Goal: Task Accomplishment & Management: Use online tool/utility

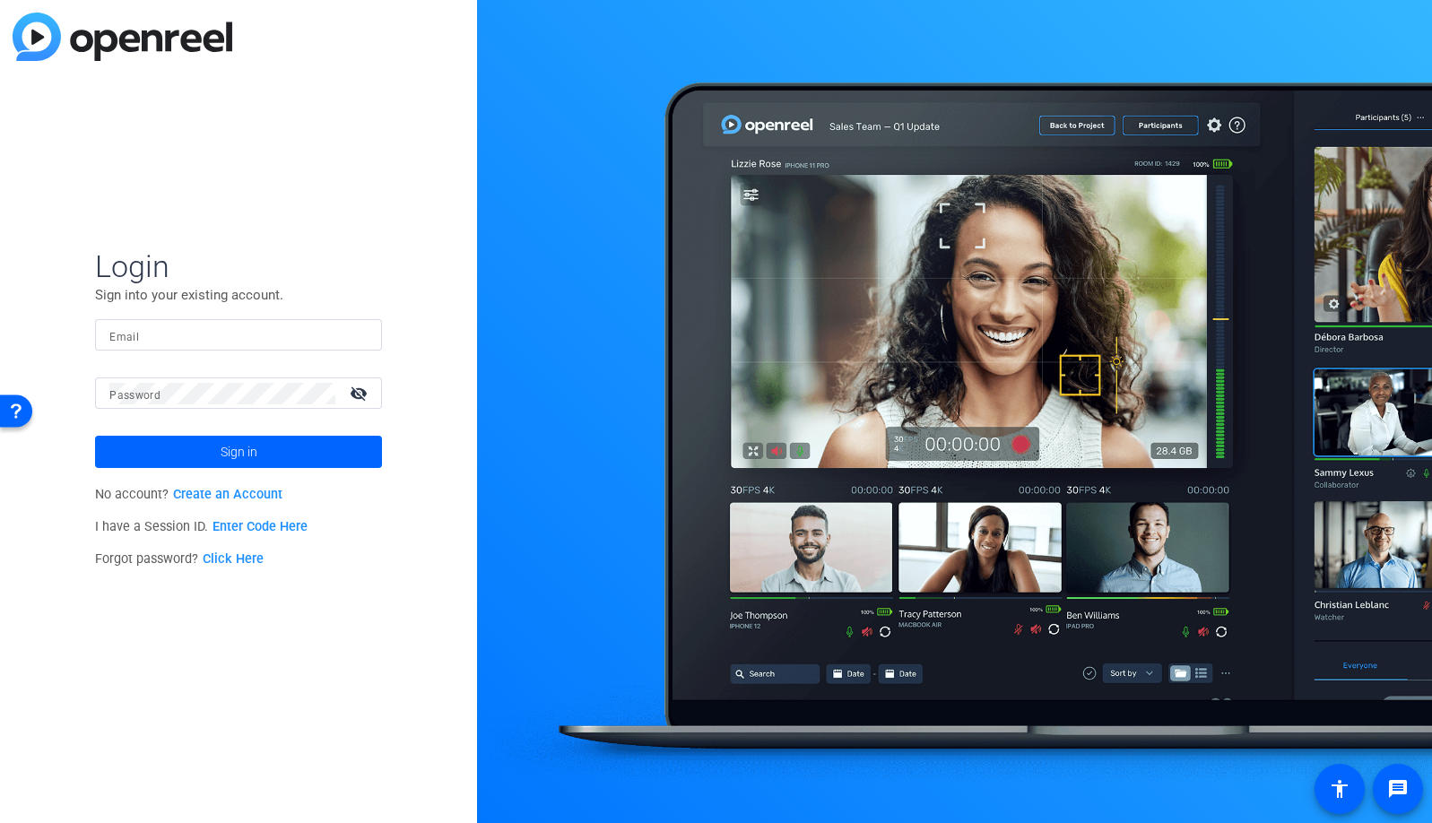
click at [314, 344] on input "Email" at bounding box center [238, 336] width 258 height 22
click at [370, 335] on div "Email" at bounding box center [238, 334] width 287 height 31
click at [359, 335] on div at bounding box center [357, 336] width 22 height 22
type input "[EMAIL_ADDRESS][DOMAIN_NAME]"
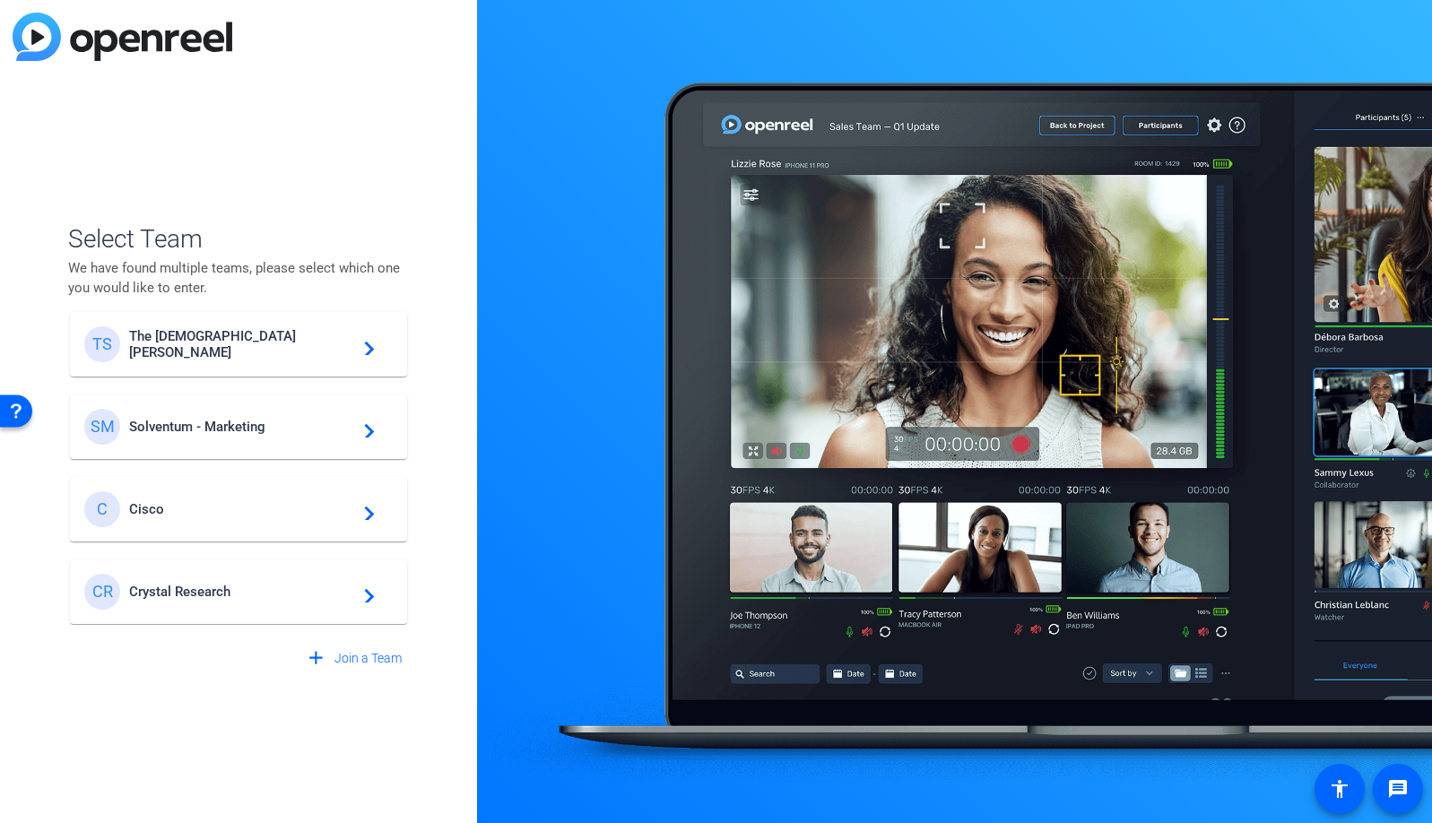
scroll to position [597, 0]
click at [174, 597] on span "Crystal Research" at bounding box center [241, 591] width 224 height 16
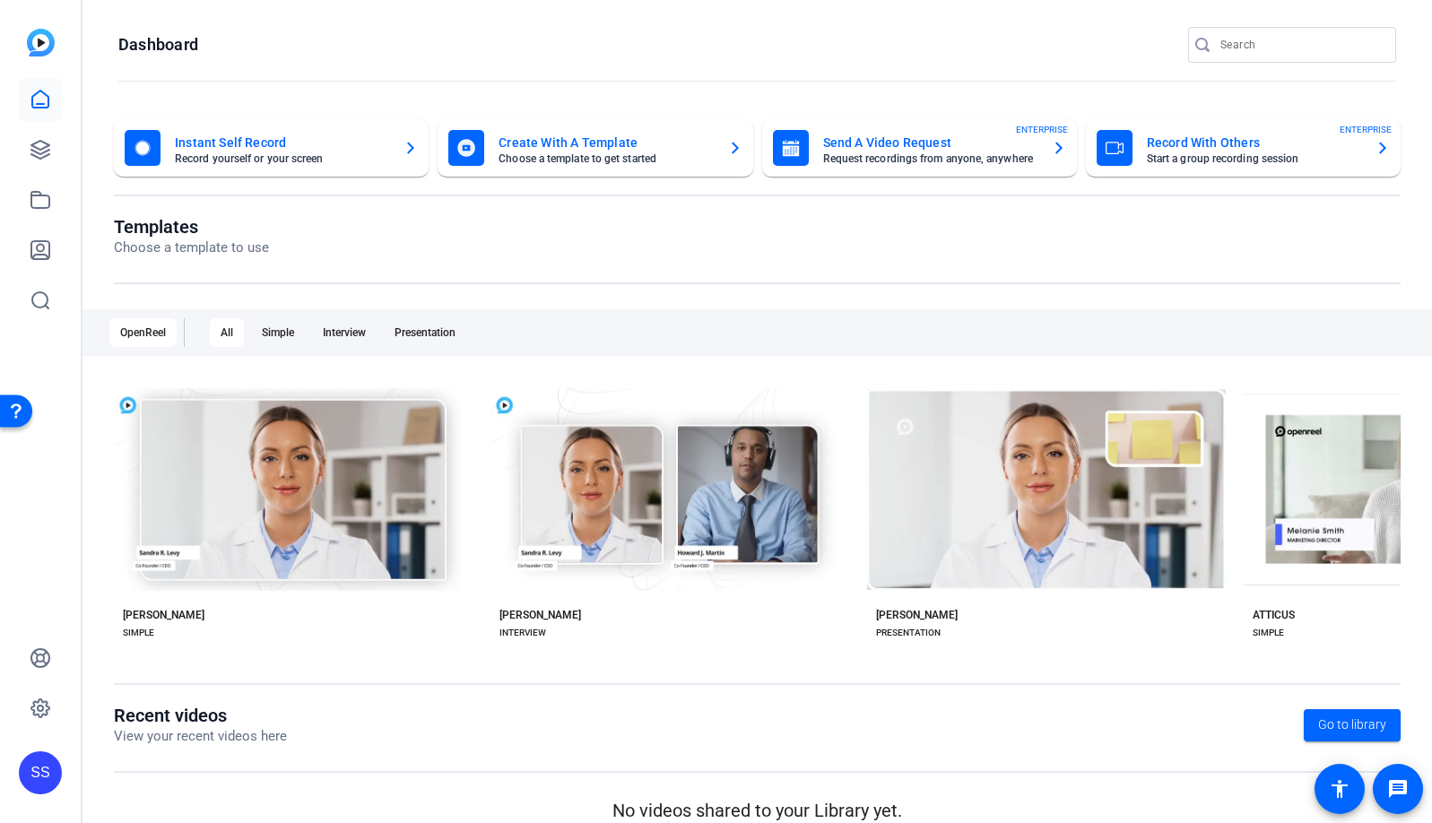
click at [36, 765] on div "SS" at bounding box center [40, 773] width 43 height 43
click at [214, 768] on mat-icon "logout" at bounding box center [214, 758] width 22 height 22
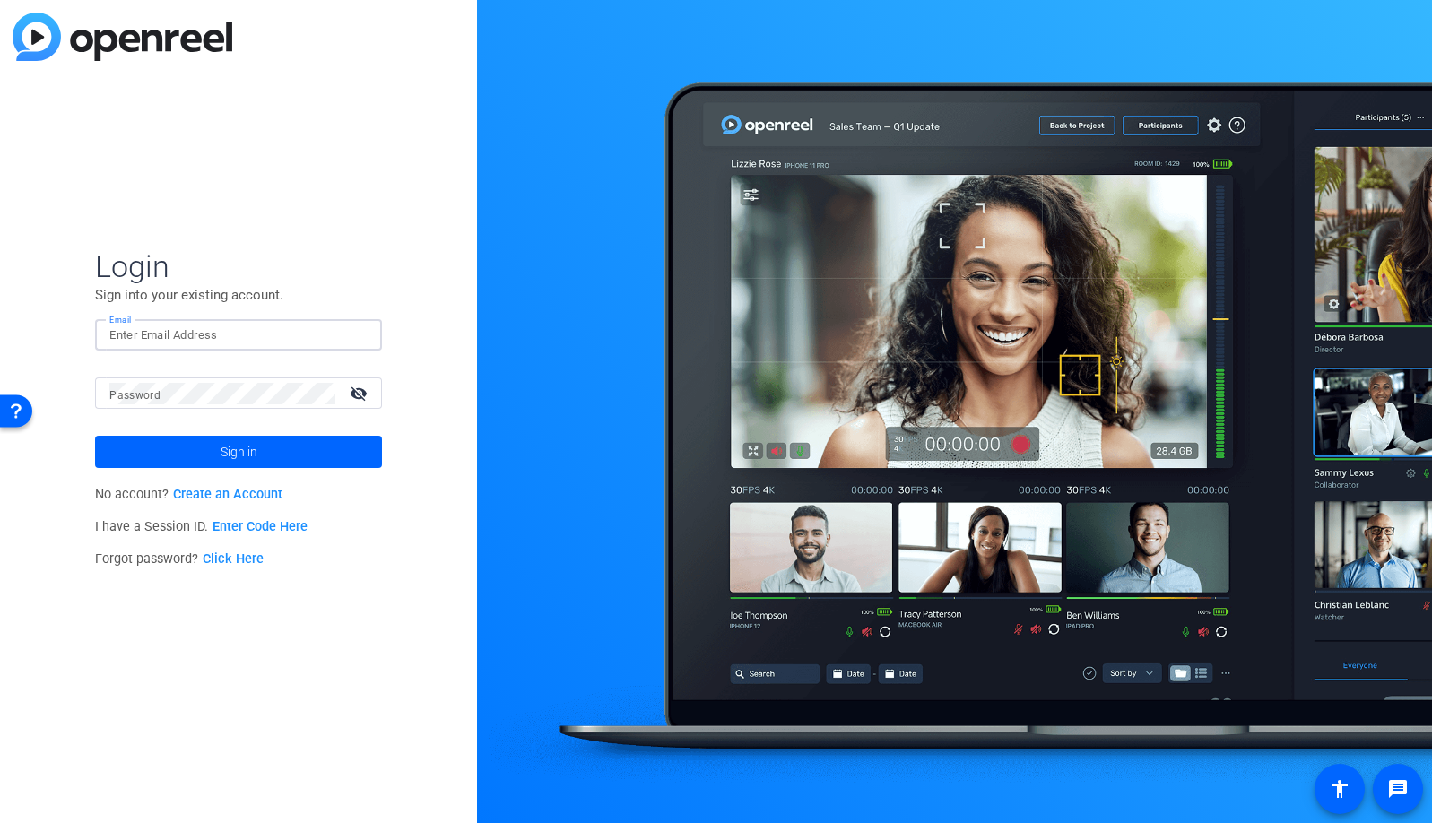
click at [274, 339] on input "Email" at bounding box center [238, 336] width 258 height 22
click at [355, 334] on img at bounding box center [352, 336] width 13 height 22
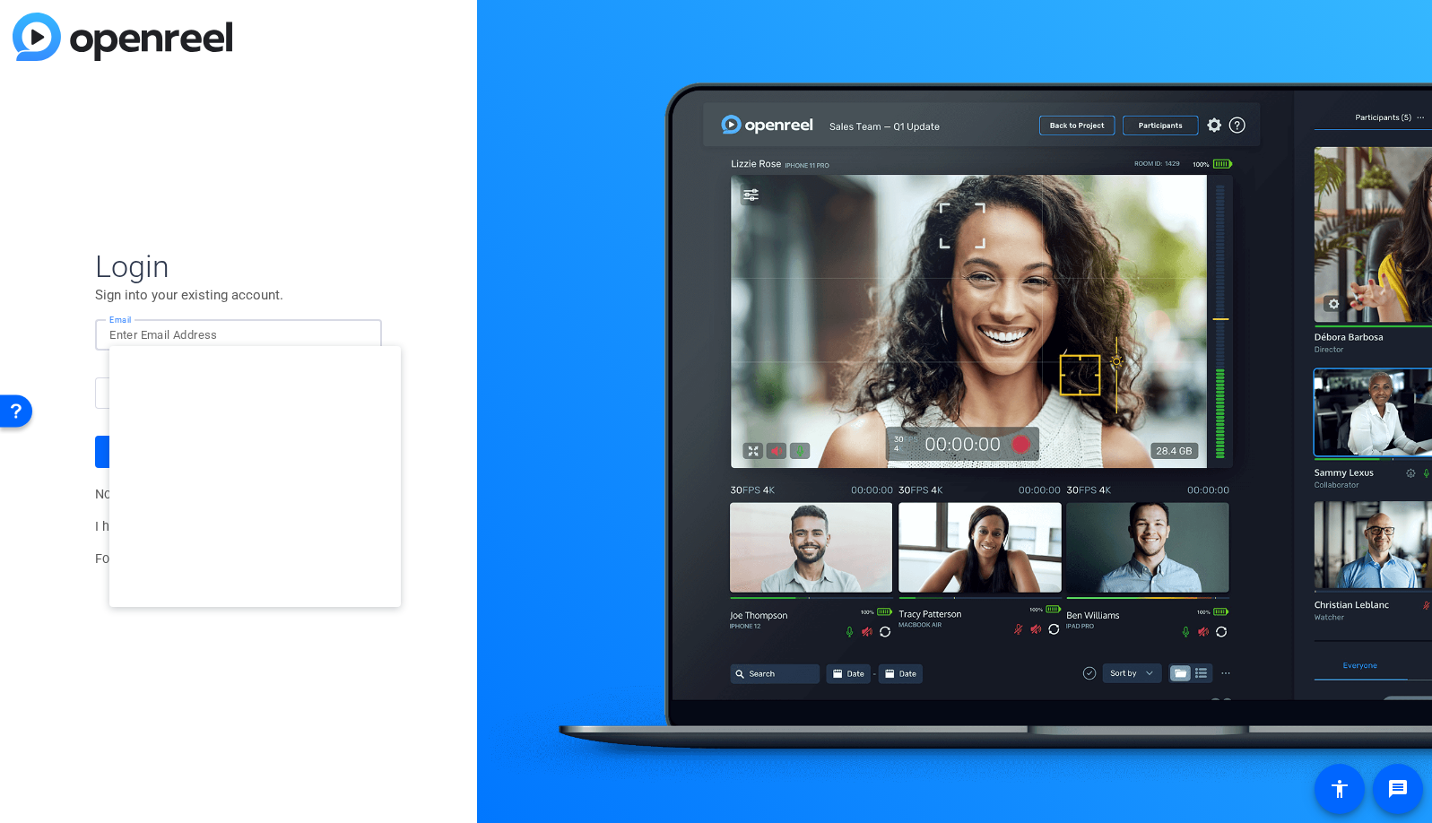
type input "studiosupport+1@openreel.com"
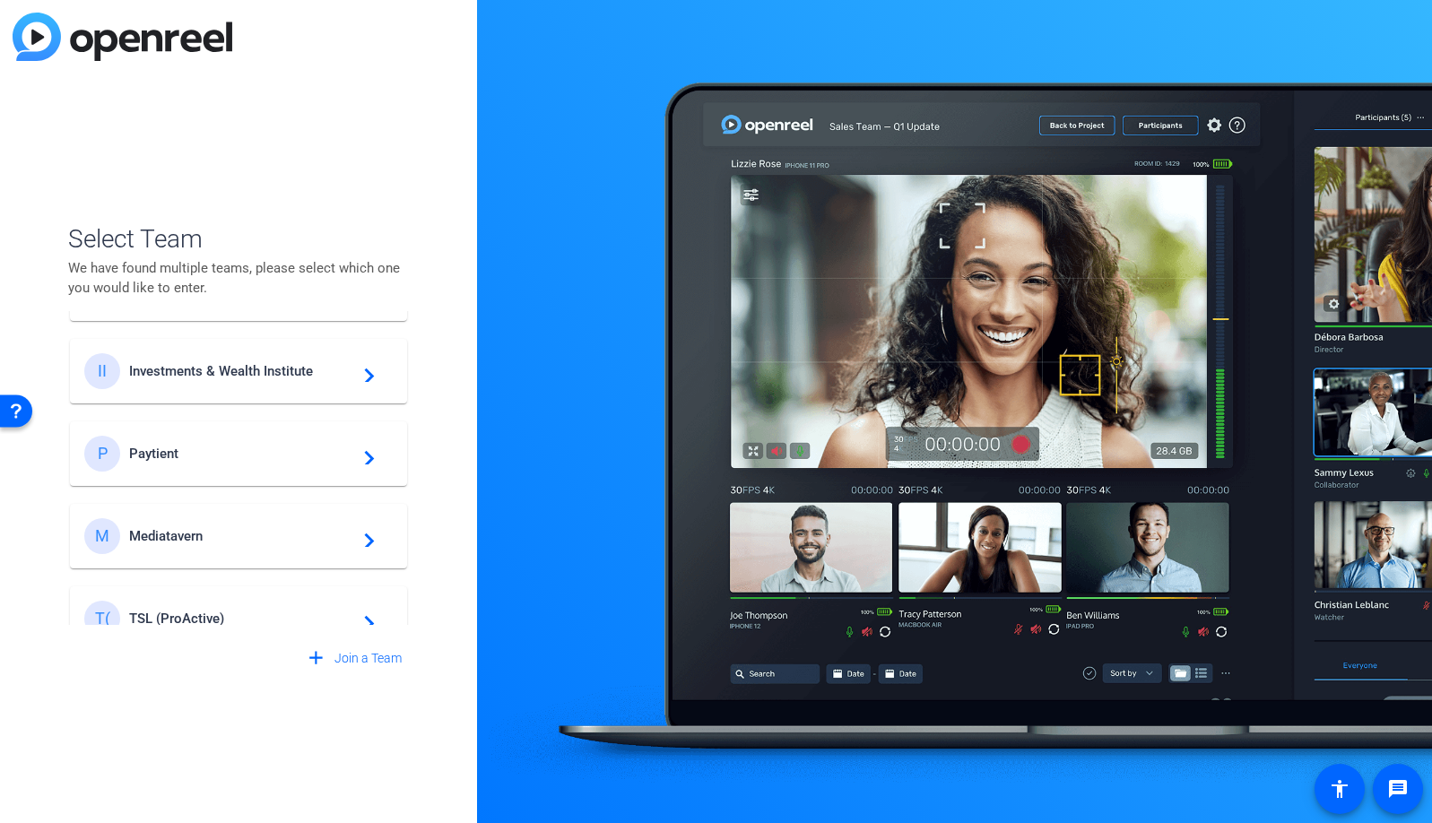
scroll to position [762, 0]
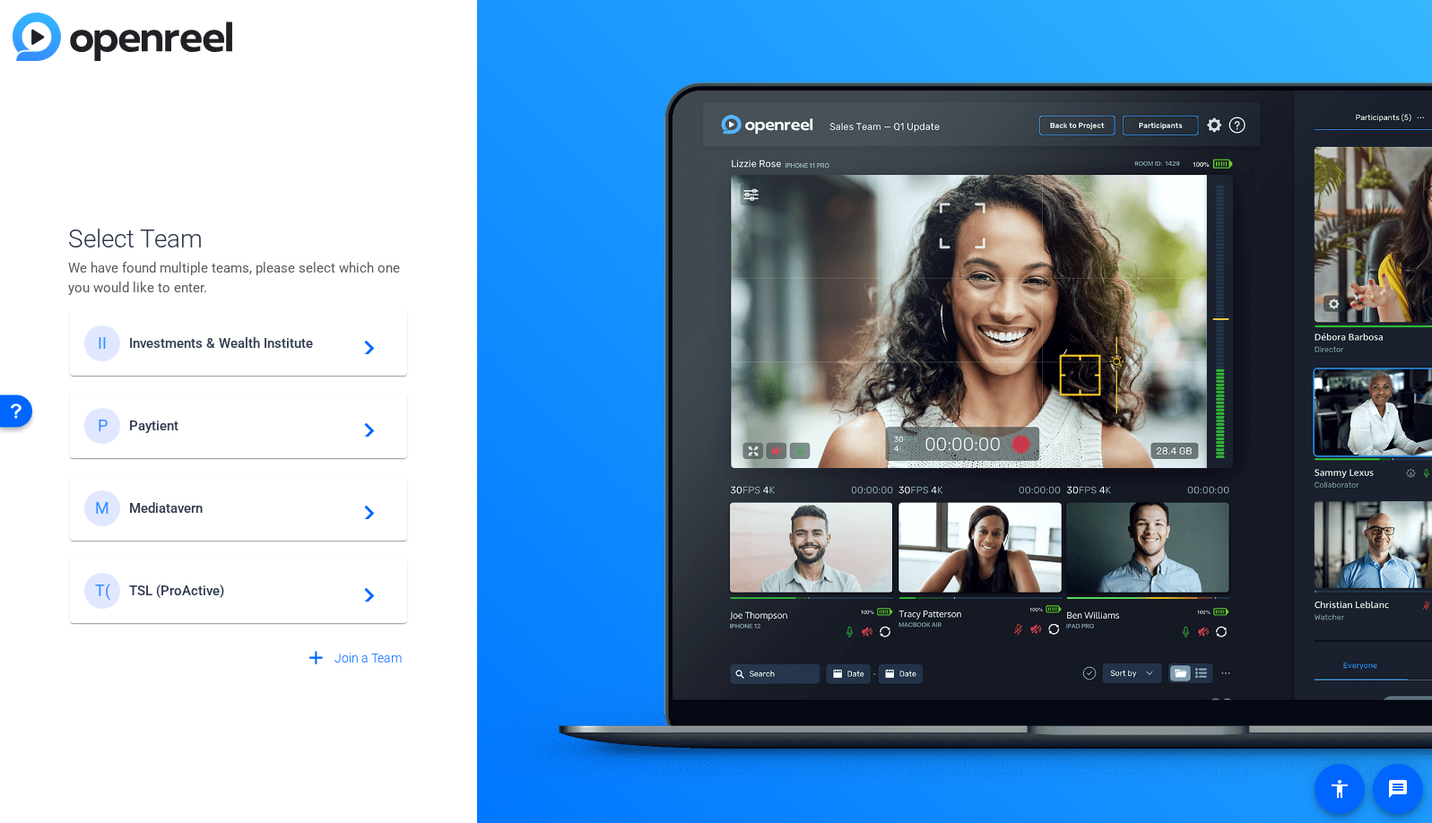
click at [215, 594] on span "TSL (ProActive)" at bounding box center [241, 591] width 224 height 16
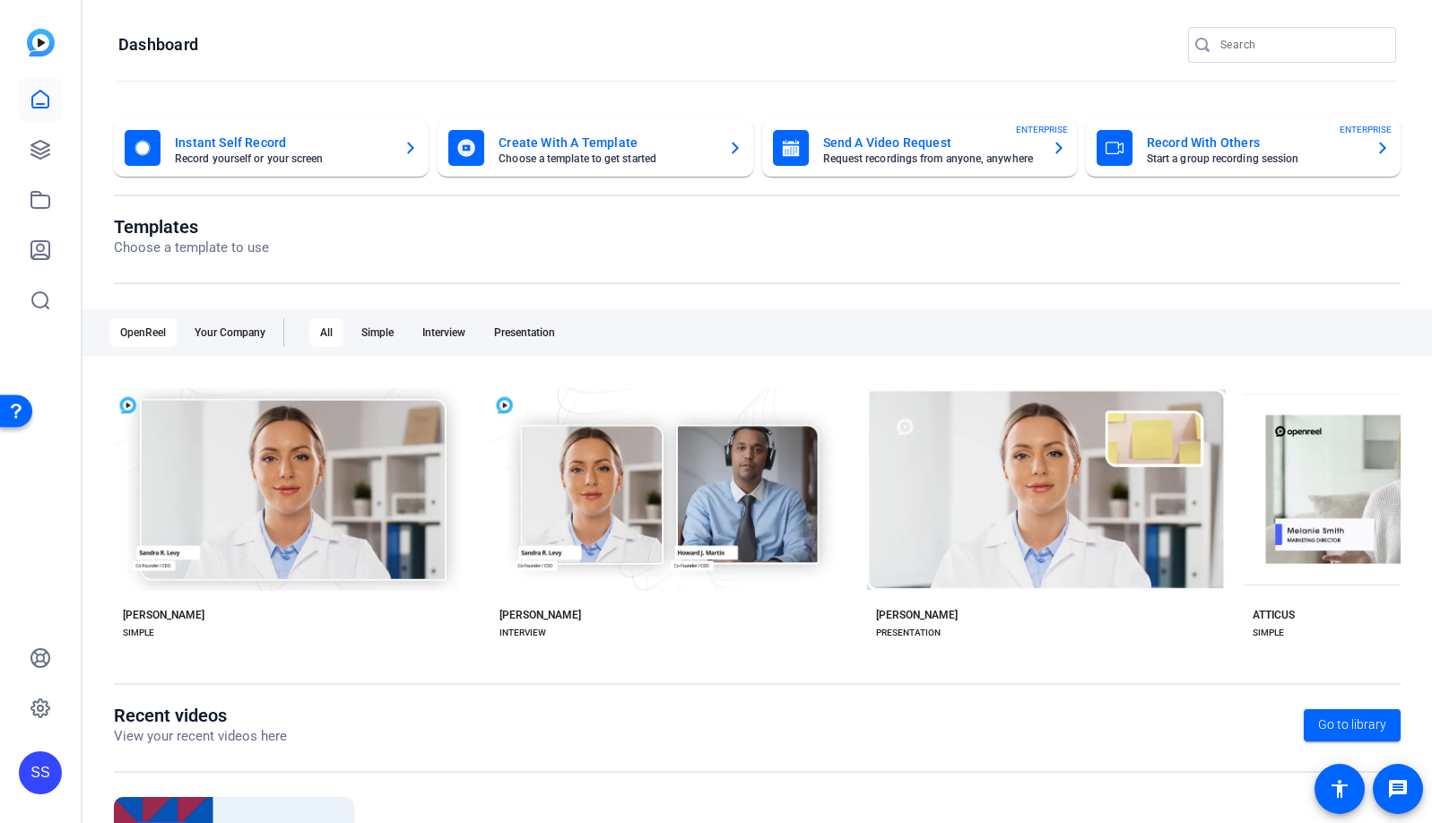
click at [41, 779] on div "SS" at bounding box center [40, 773] width 43 height 43
click at [211, 762] on mat-icon "logout" at bounding box center [207, 758] width 22 height 22
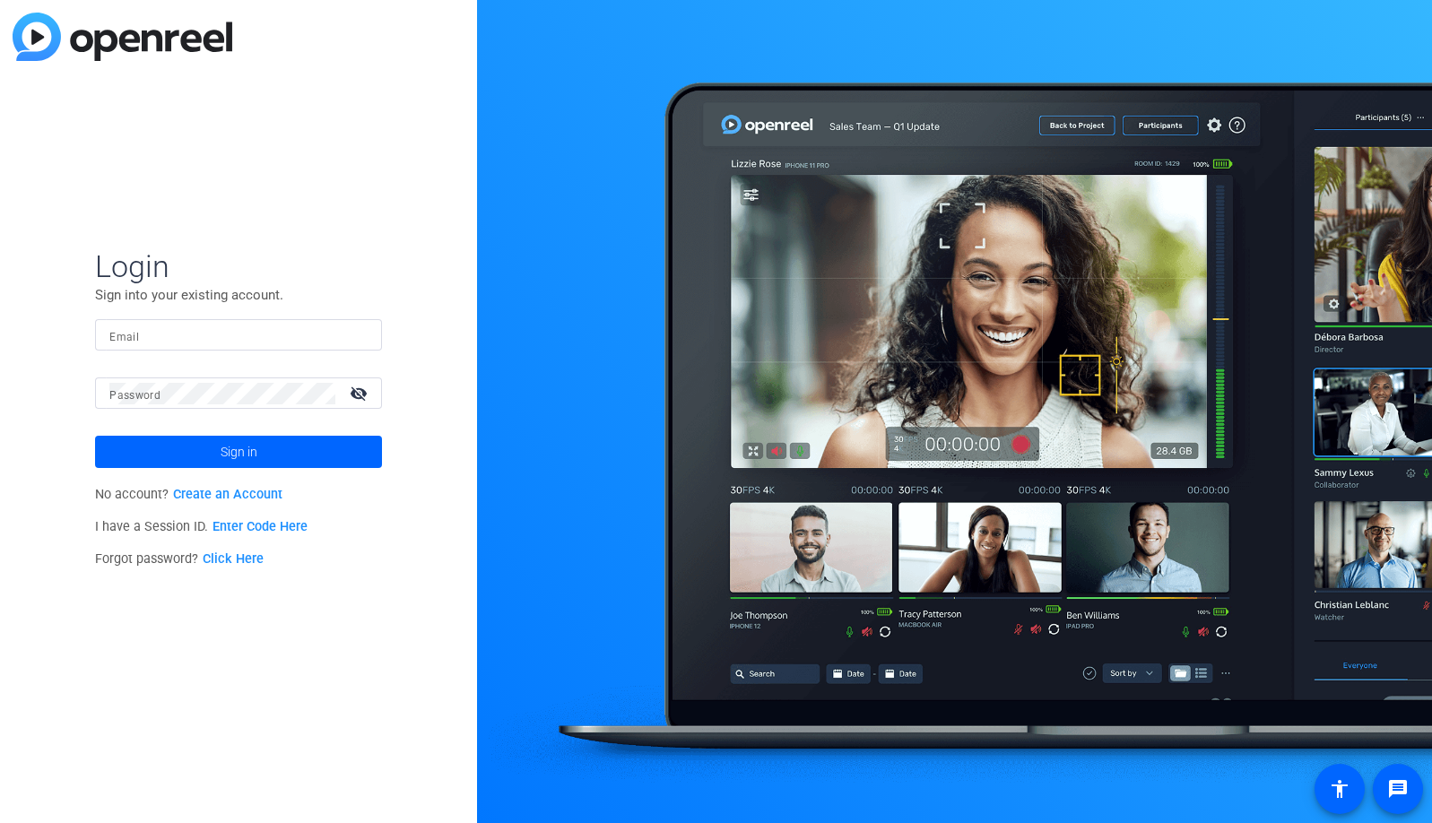
click at [320, 335] on input "Email" at bounding box center [238, 336] width 258 height 22
click at [365, 339] on div at bounding box center [357, 336] width 22 height 22
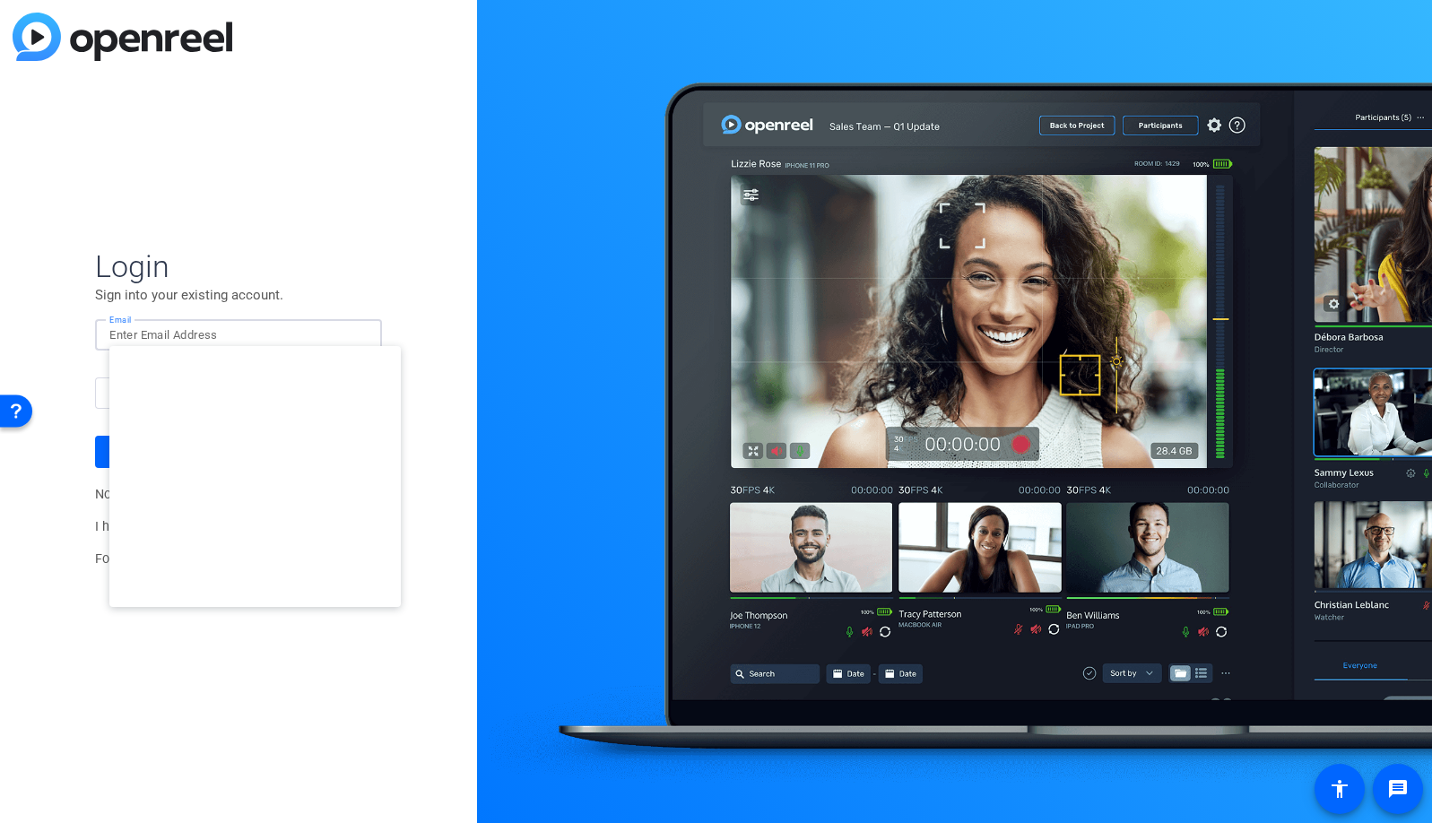
type input "studiosupport+2@openreel.com"
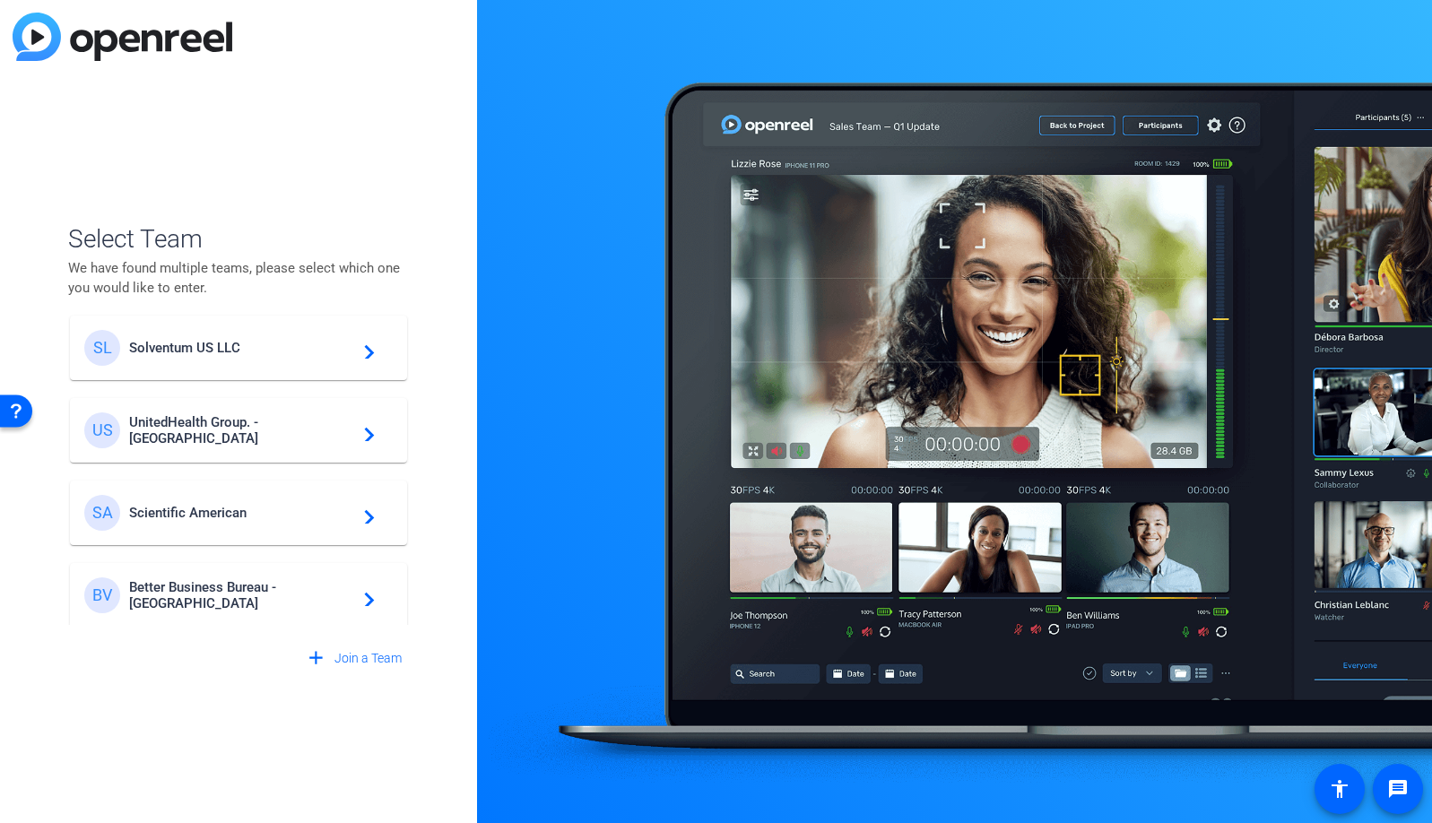
scroll to position [432, 0]
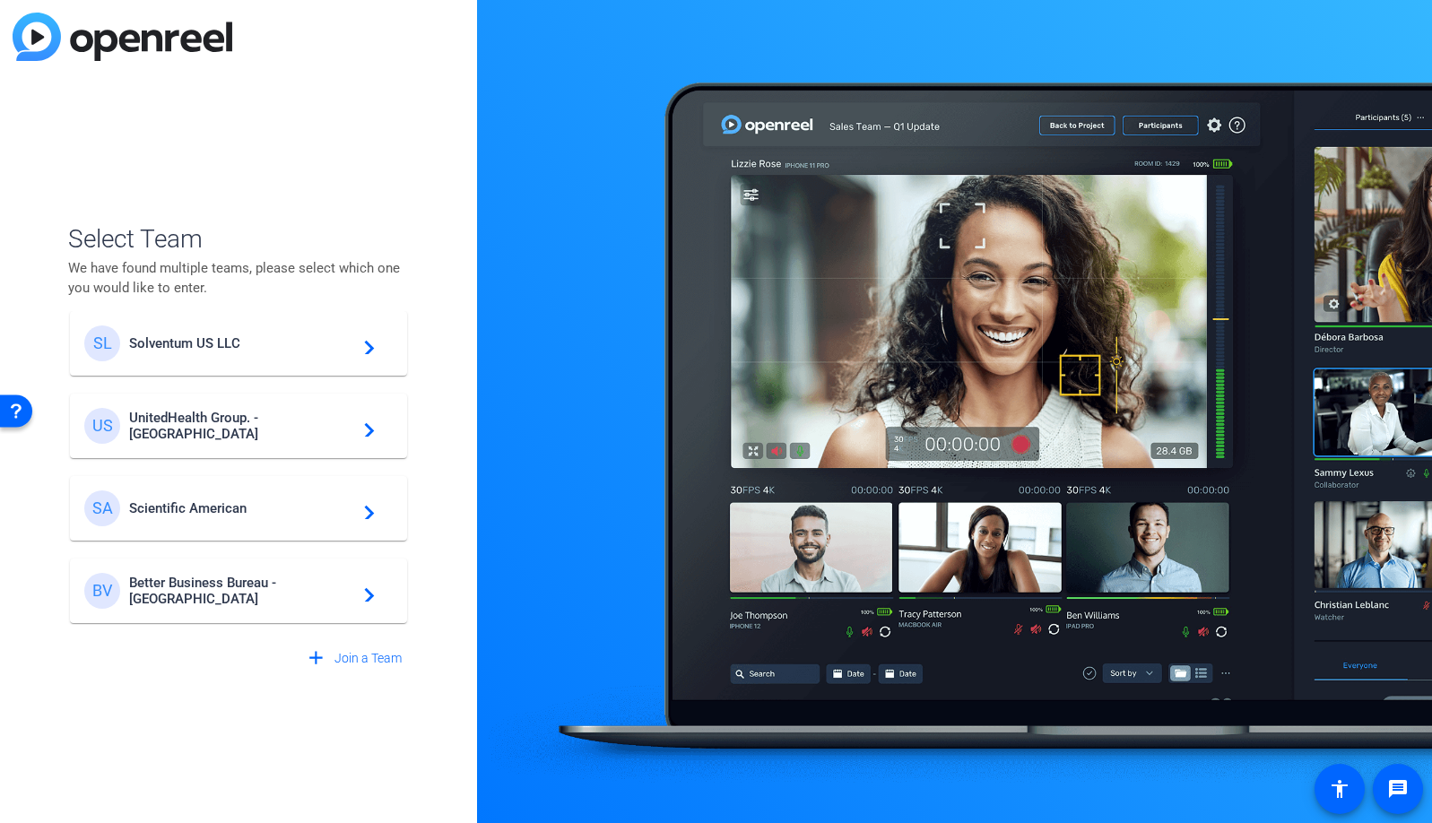
click at [199, 342] on span "Solventum US LLC" at bounding box center [241, 343] width 224 height 16
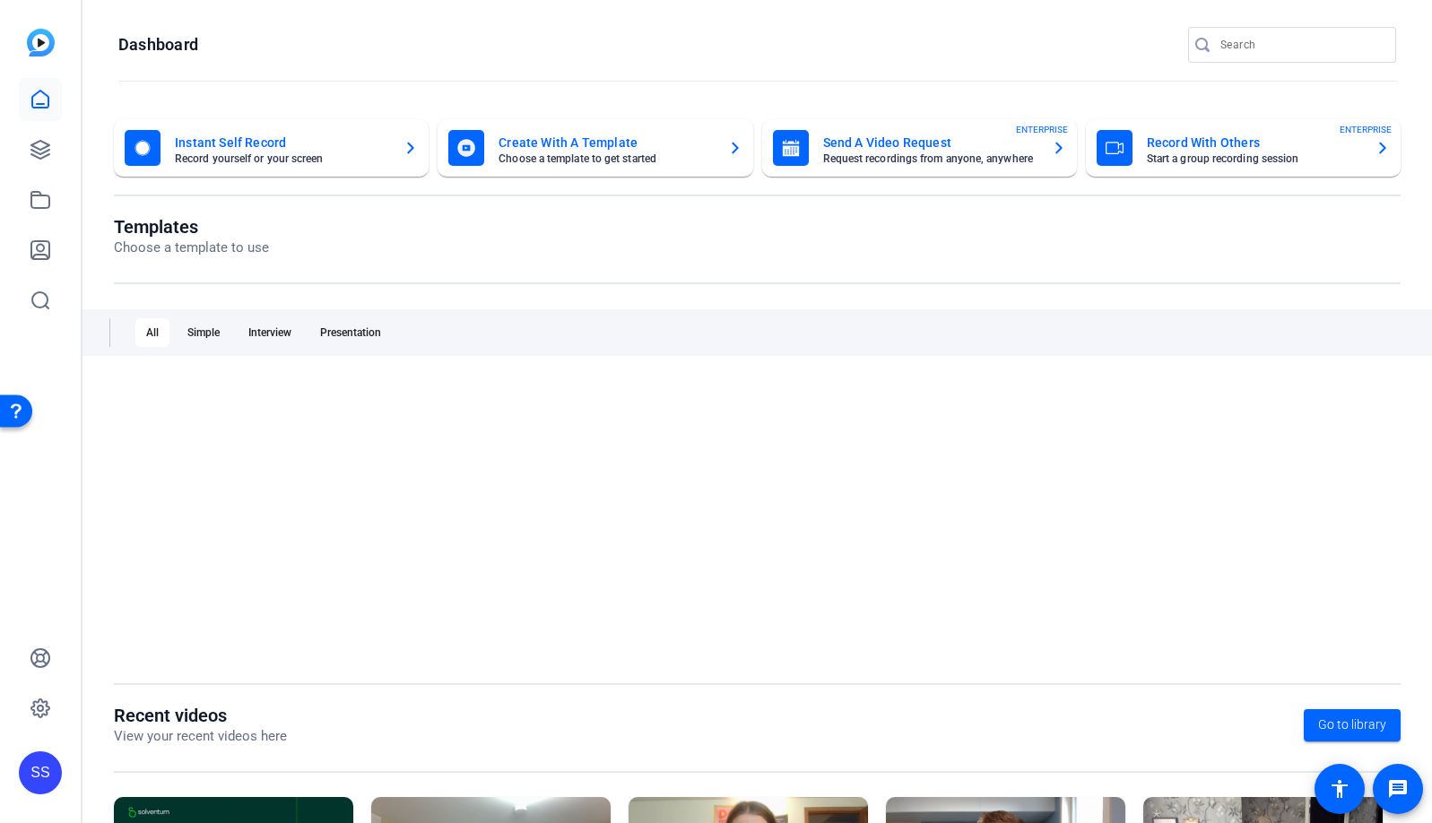
click at [50, 769] on div "SS" at bounding box center [40, 773] width 43 height 43
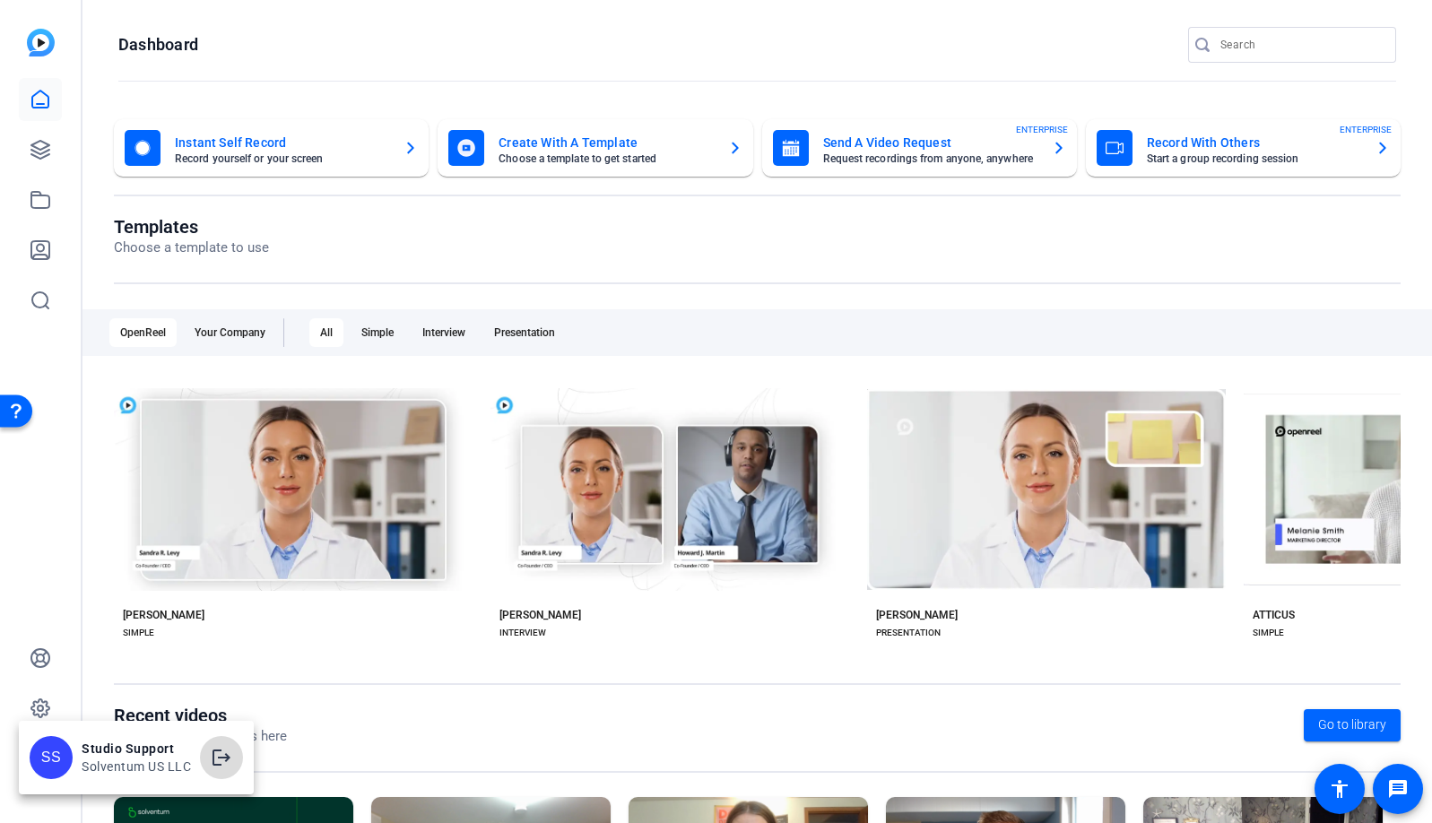
click at [215, 750] on mat-icon "logout" at bounding box center [222, 758] width 22 height 22
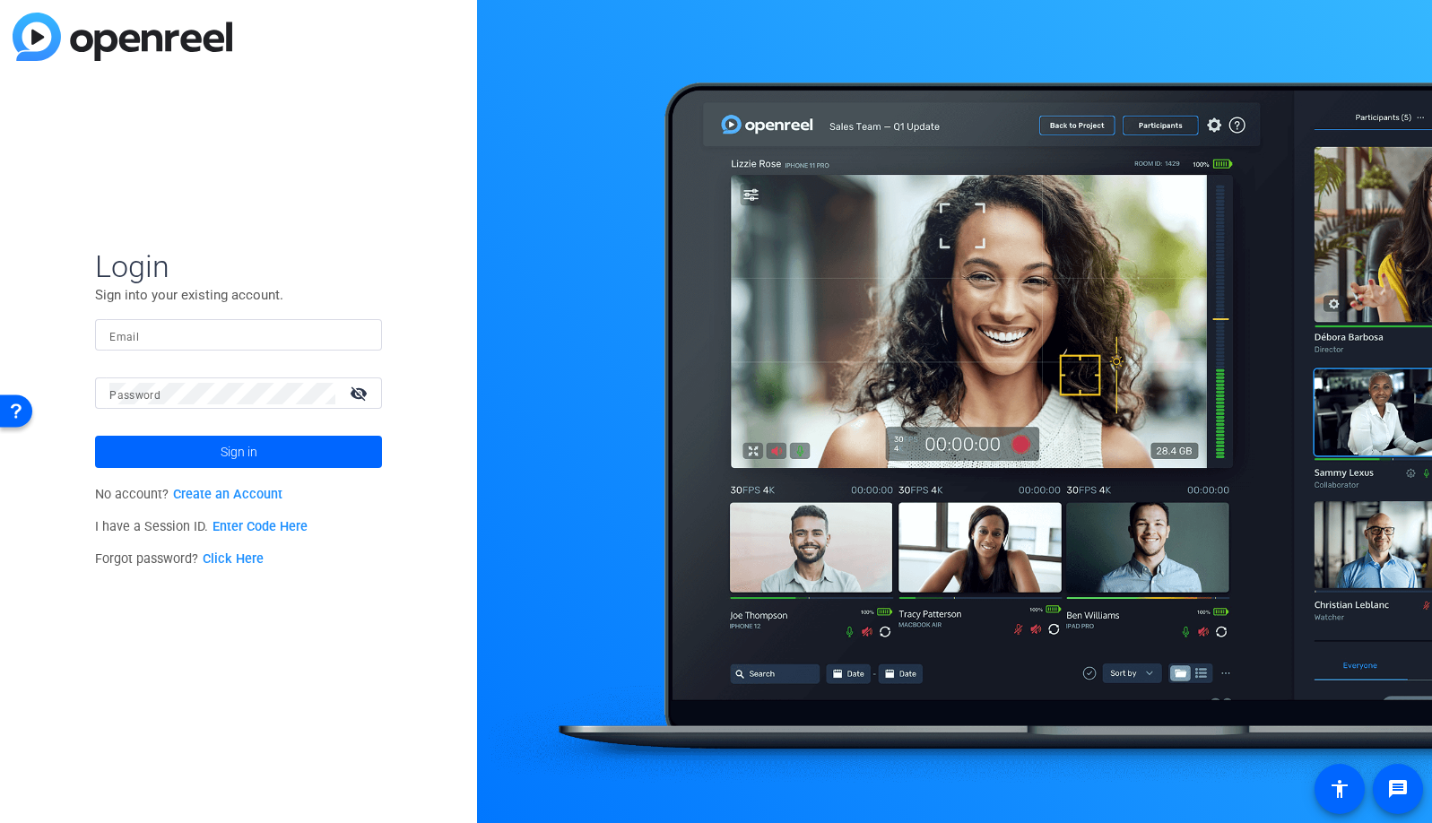
click at [263, 348] on div at bounding box center [238, 334] width 258 height 31
click at [265, 342] on input "Email" at bounding box center [238, 336] width 258 height 22
click at [346, 333] on img at bounding box center [352, 336] width 13 height 22
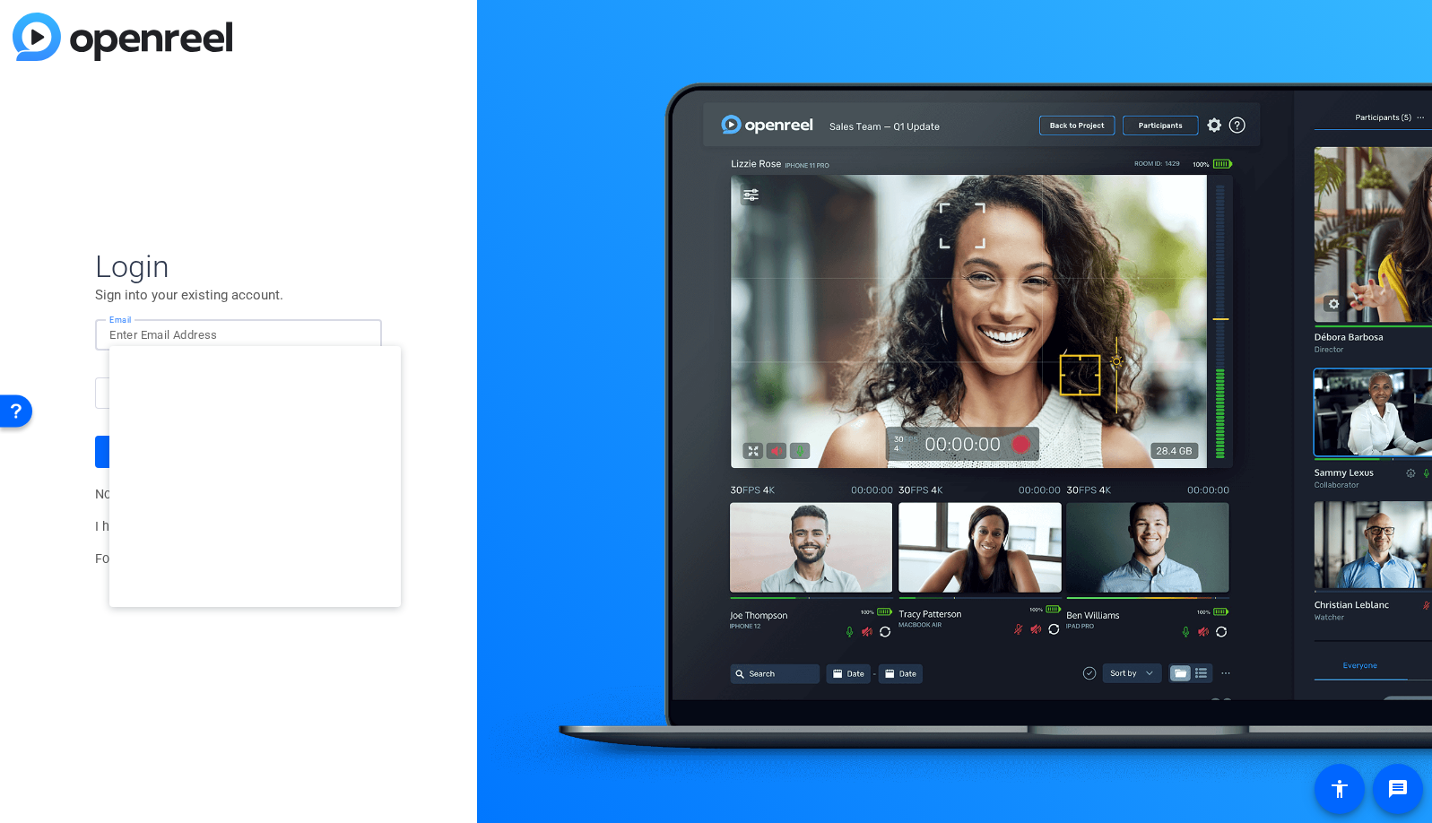
type input "[EMAIL_ADDRESS][DOMAIN_NAME]"
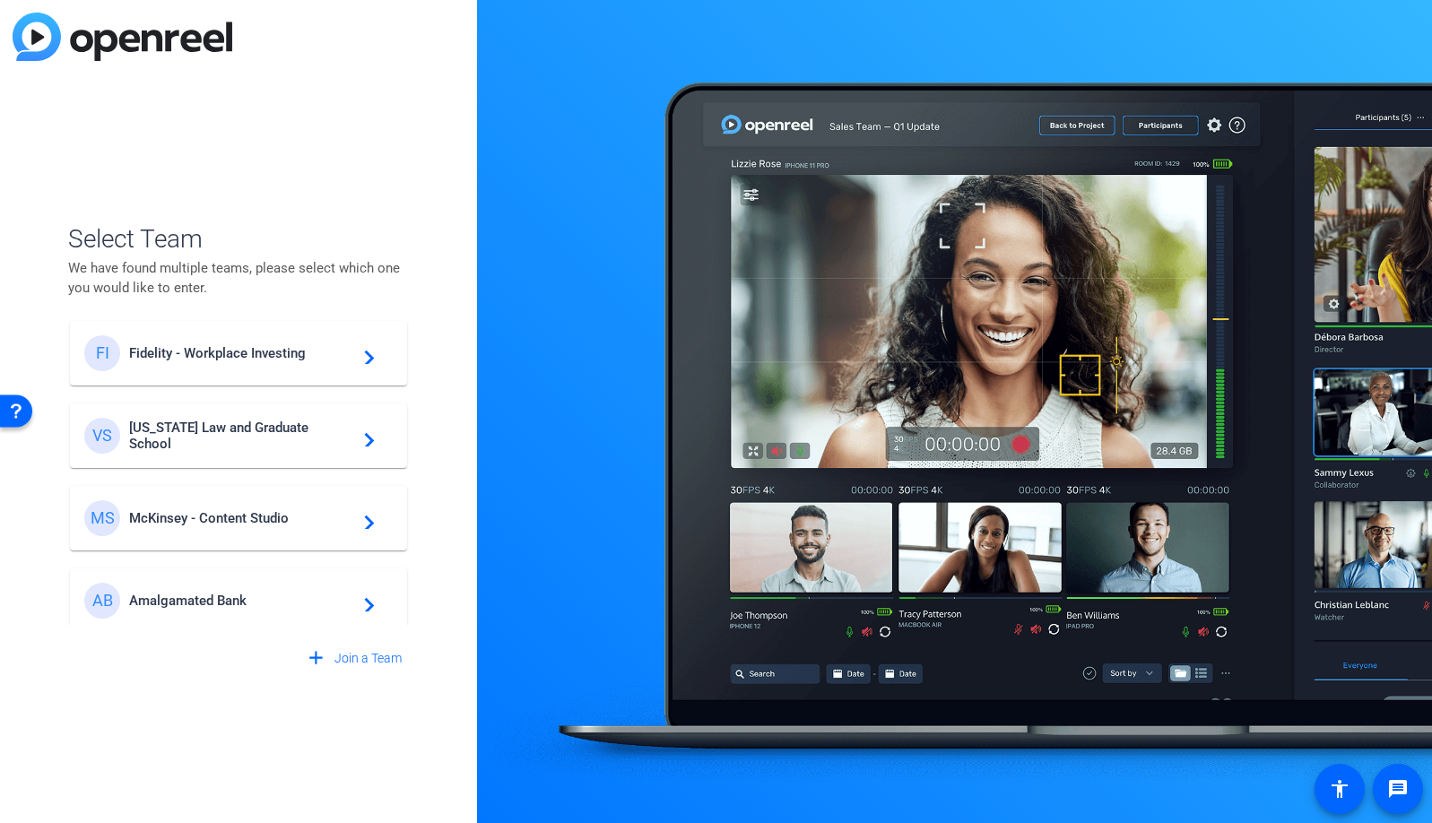
scroll to position [432, 0]
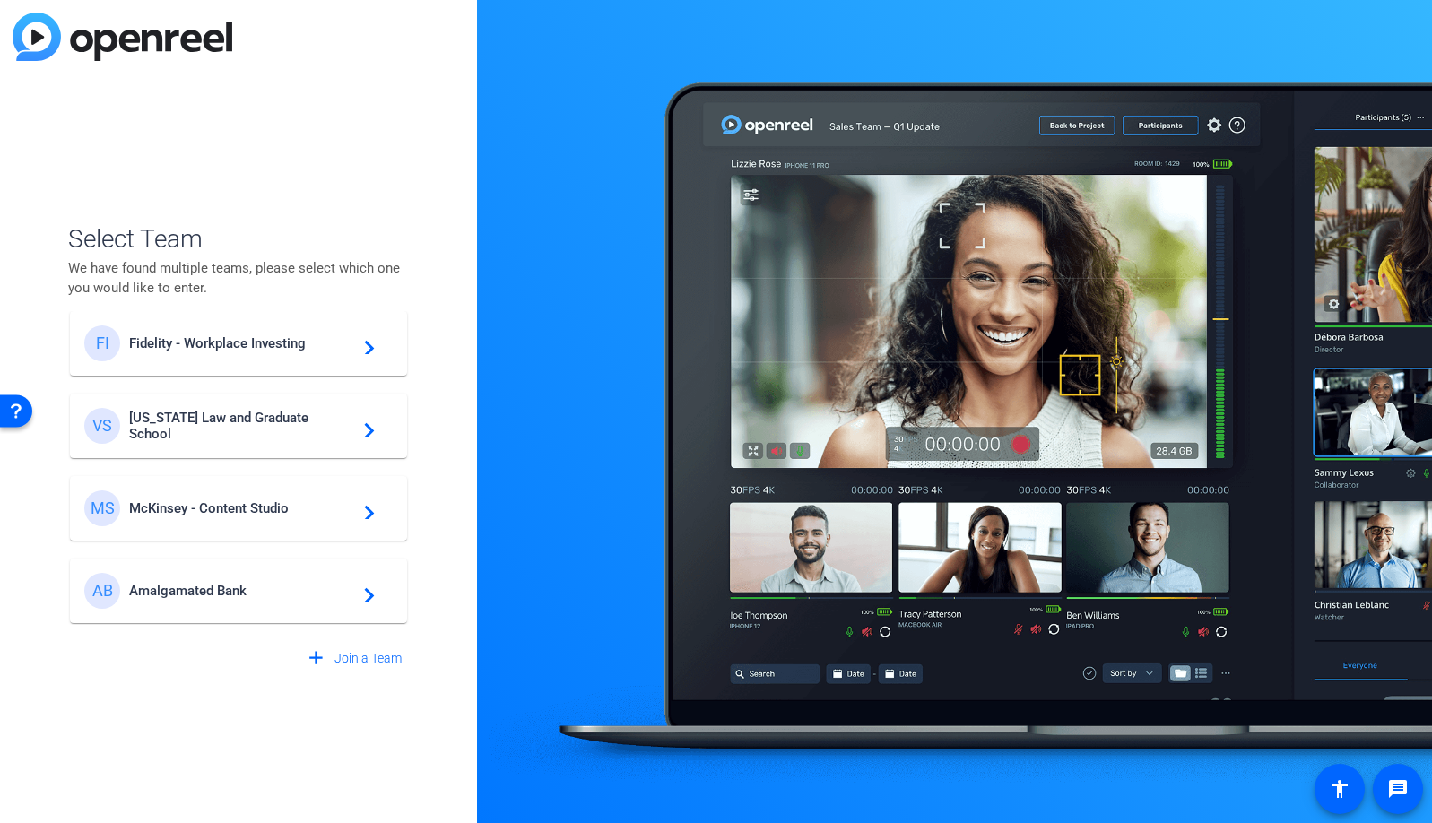
click at [221, 573] on div "AB Amalgamated Bank navigate_next" at bounding box center [238, 591] width 309 height 36
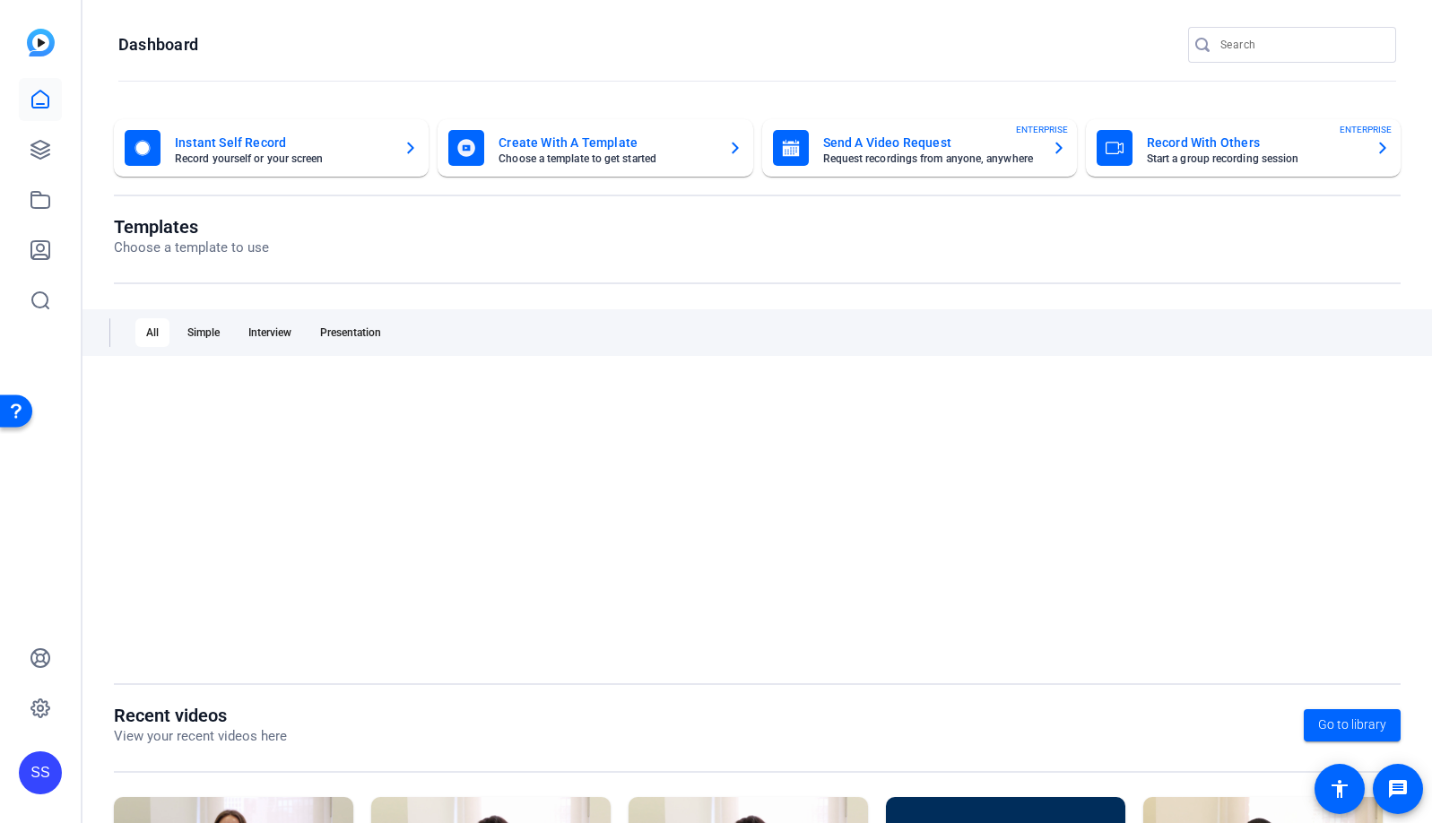
click at [39, 764] on div "SS" at bounding box center [40, 773] width 43 height 43
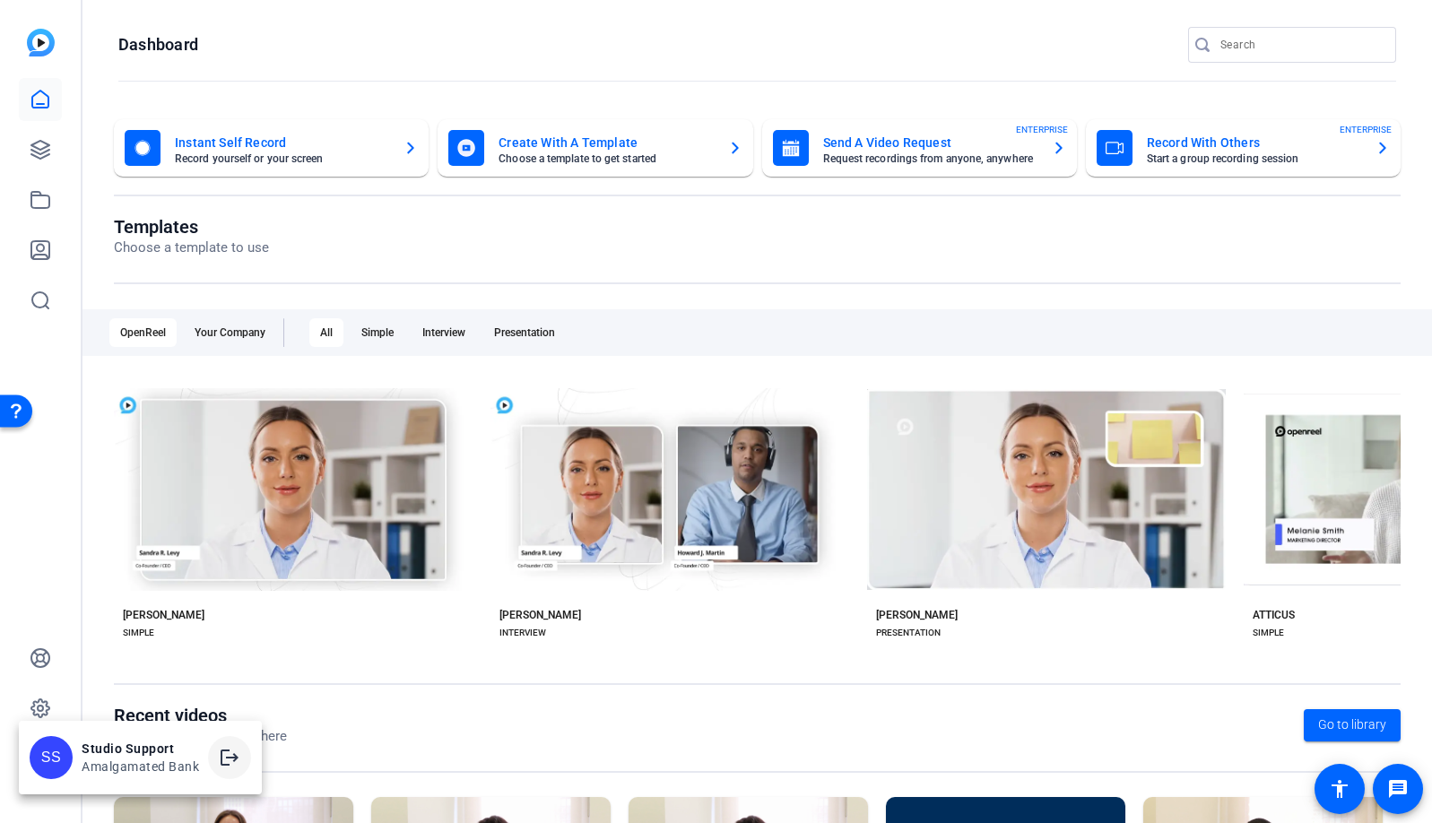
click at [215, 753] on span at bounding box center [229, 757] width 43 height 43
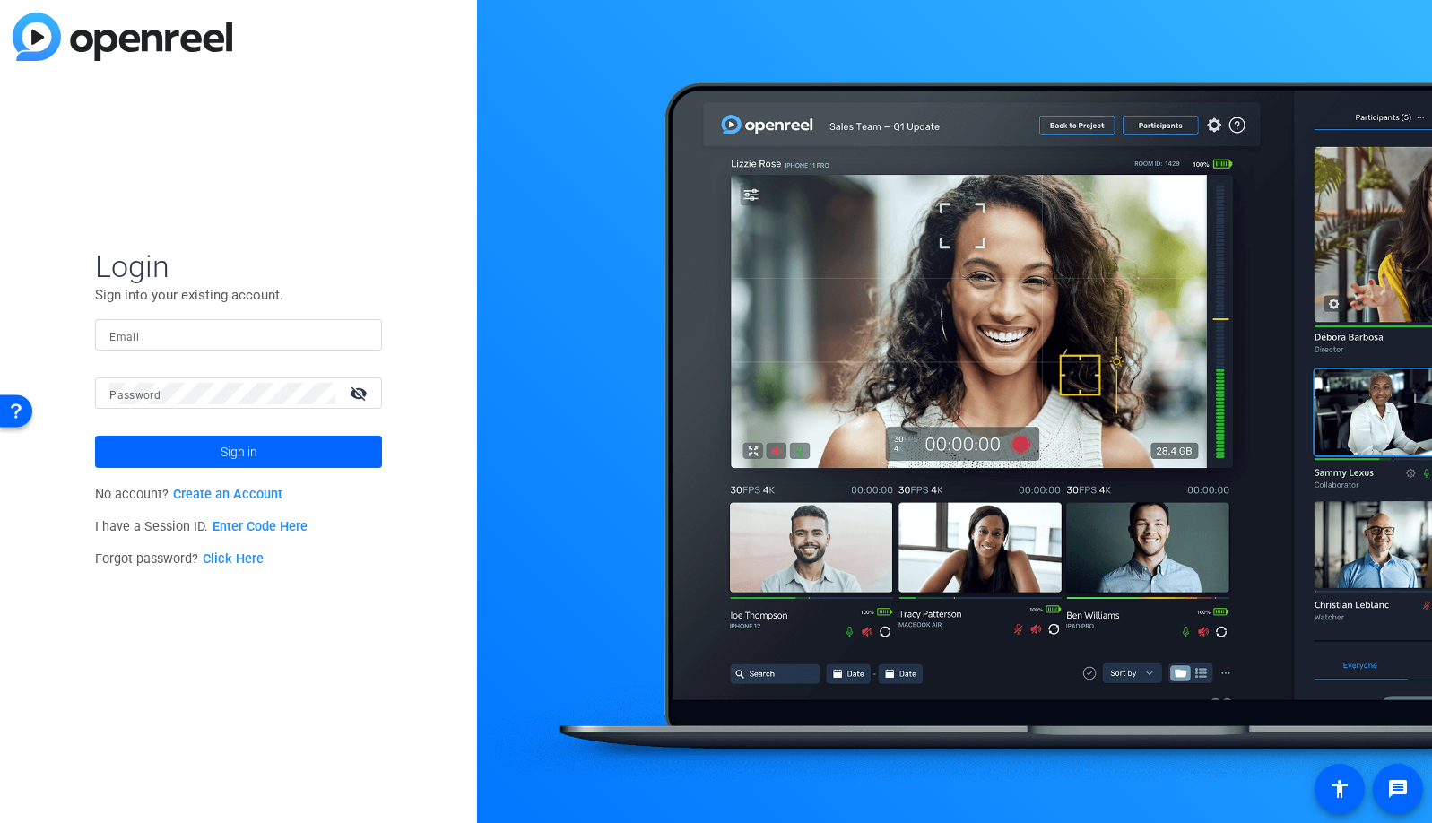
click at [257, 332] on input "Email" at bounding box center [238, 336] width 258 height 22
click at [353, 335] on img at bounding box center [352, 336] width 13 height 22
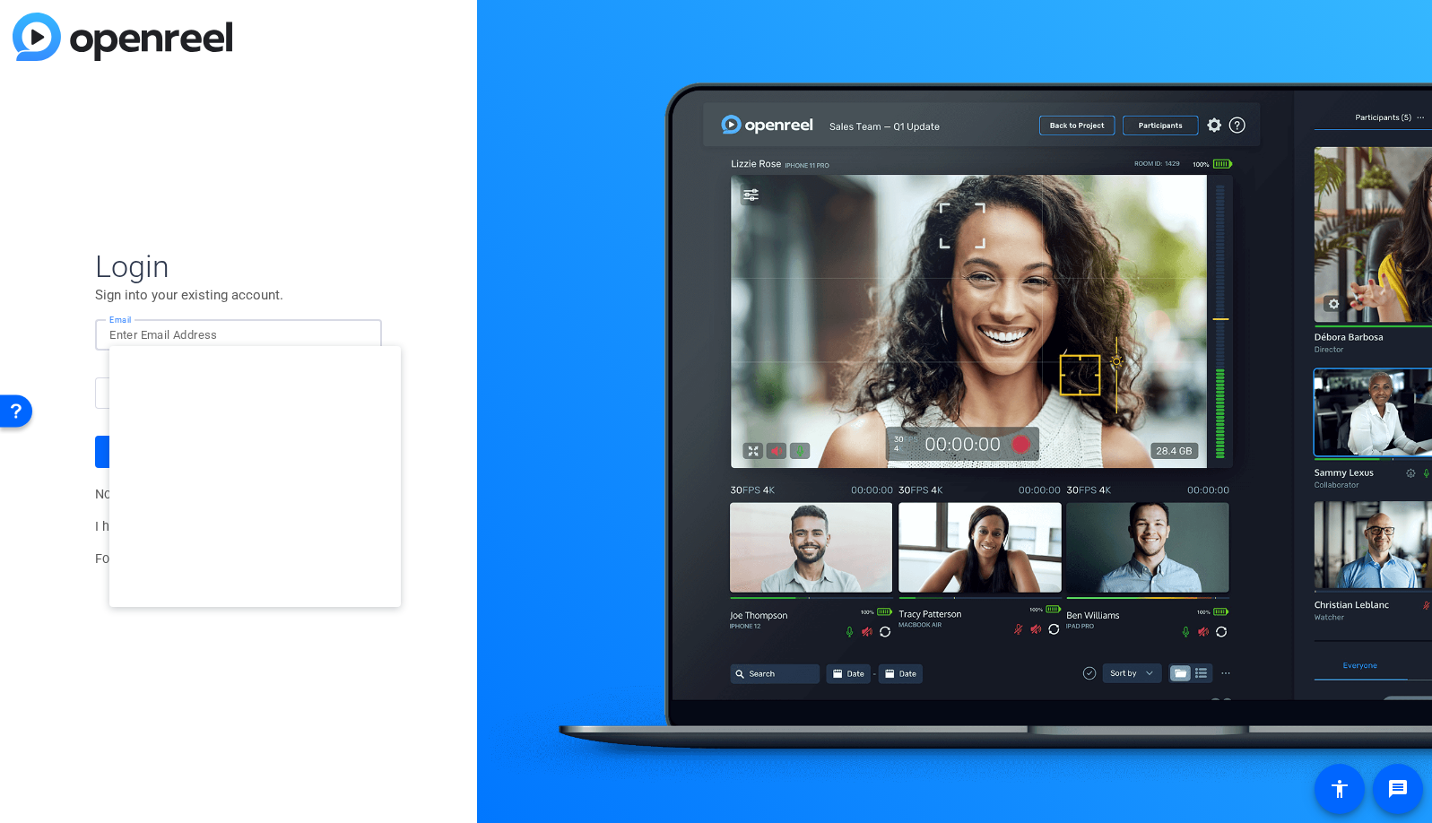
type input "studiosupport+1@openreel.com"
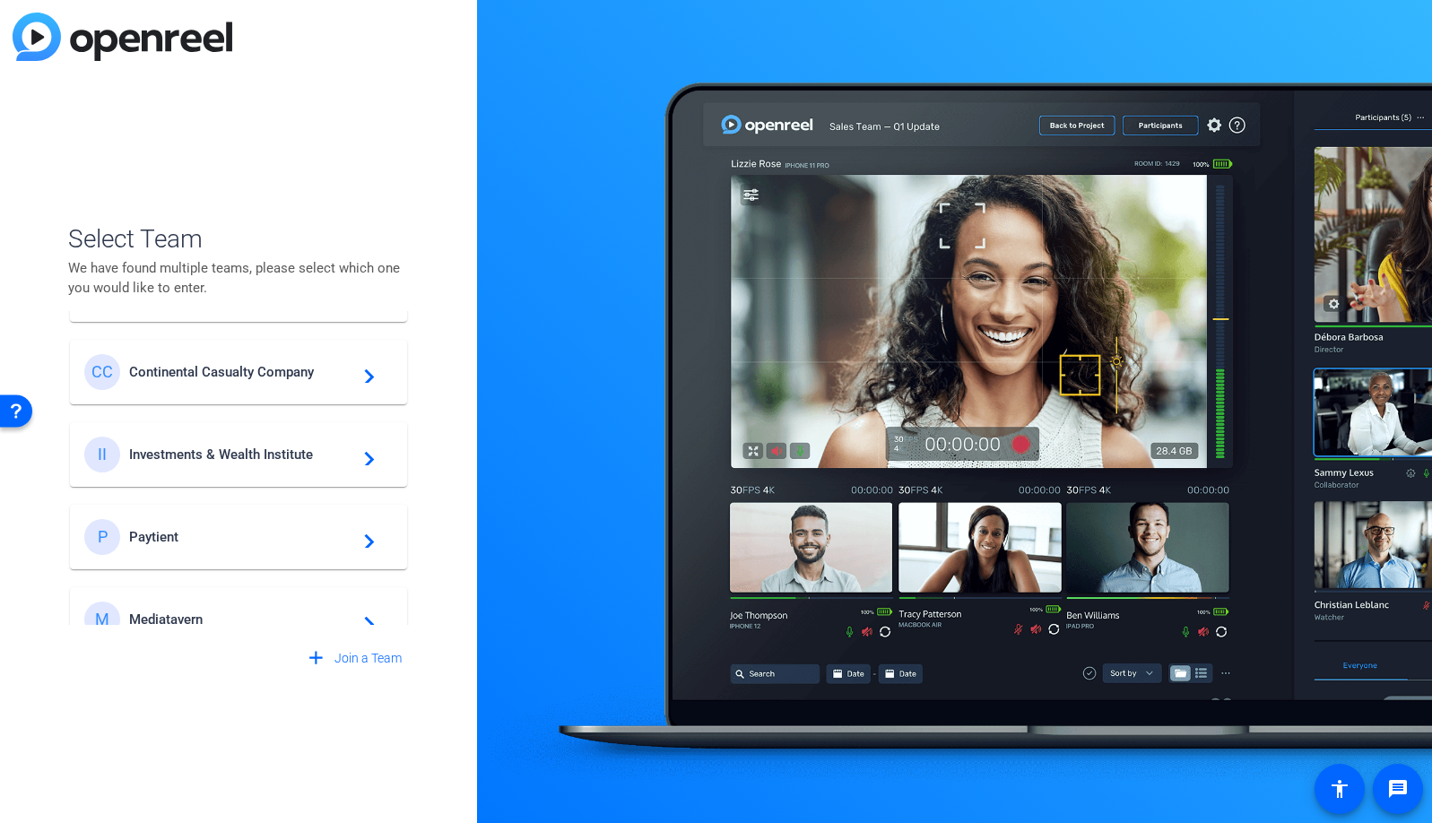
scroll to position [762, 0]
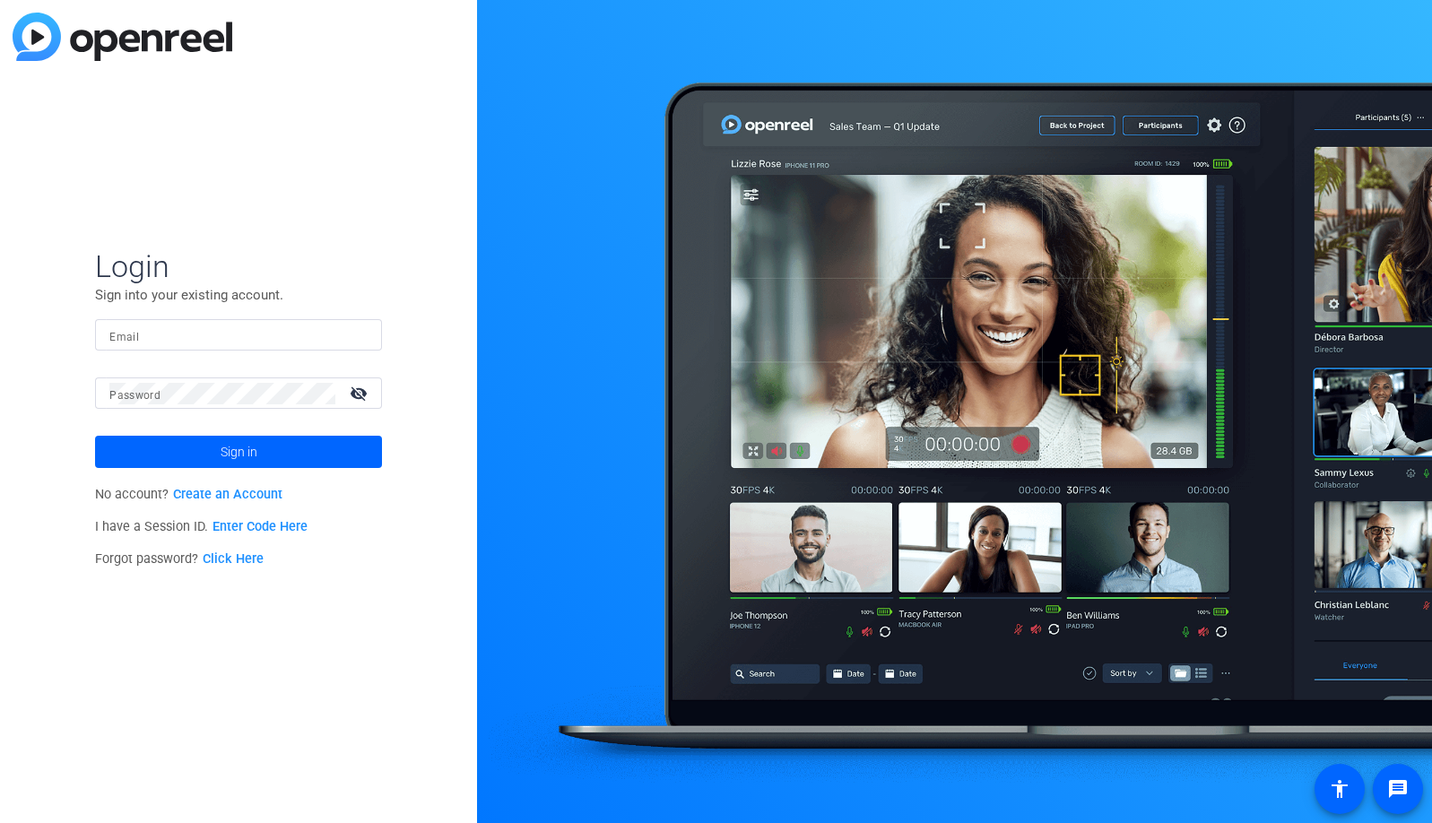
click at [343, 343] on input "Email" at bounding box center [238, 336] width 258 height 22
click at [355, 337] on img at bounding box center [352, 336] width 13 height 22
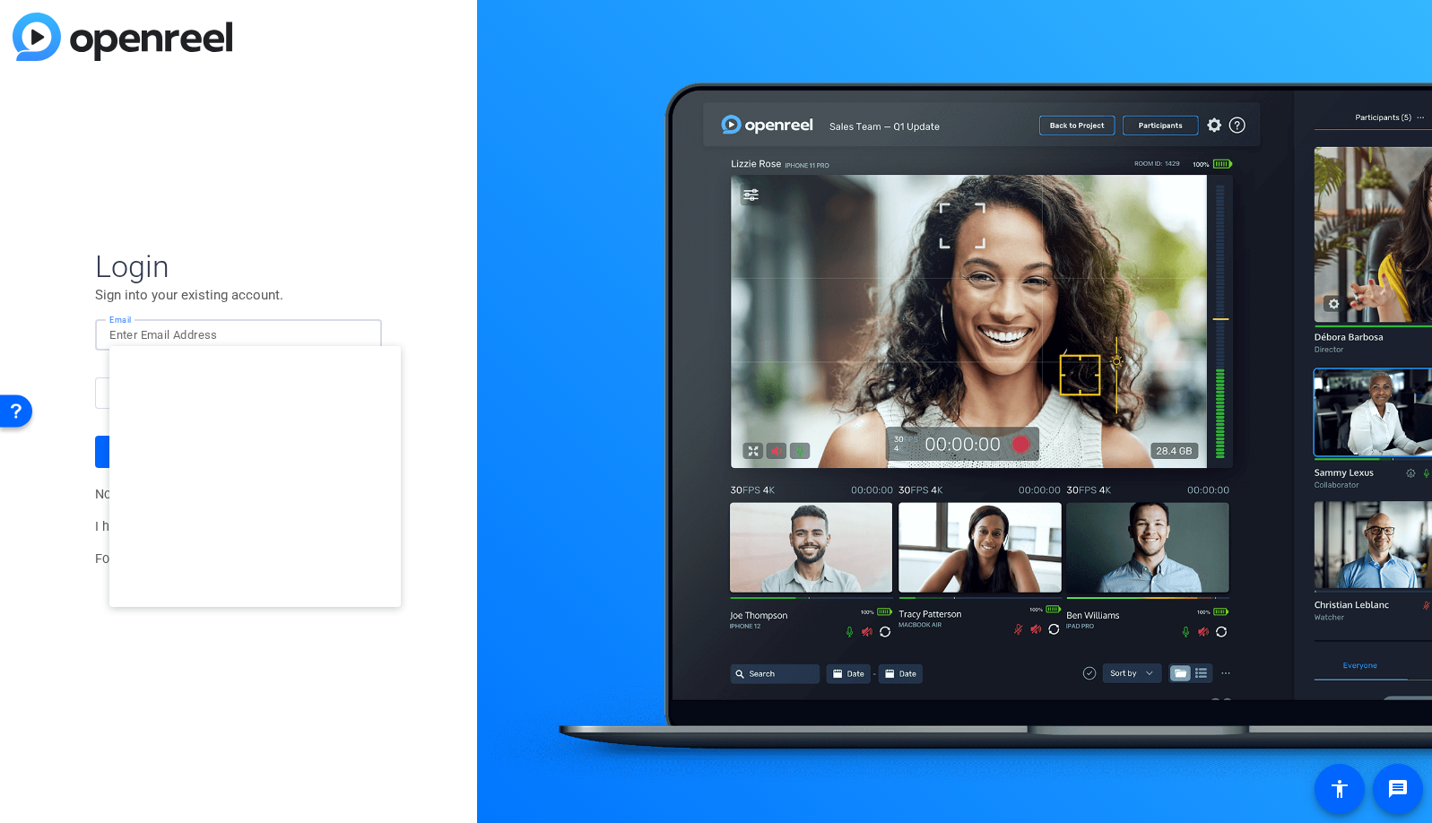
type input "[EMAIL_ADDRESS][DOMAIN_NAME]"
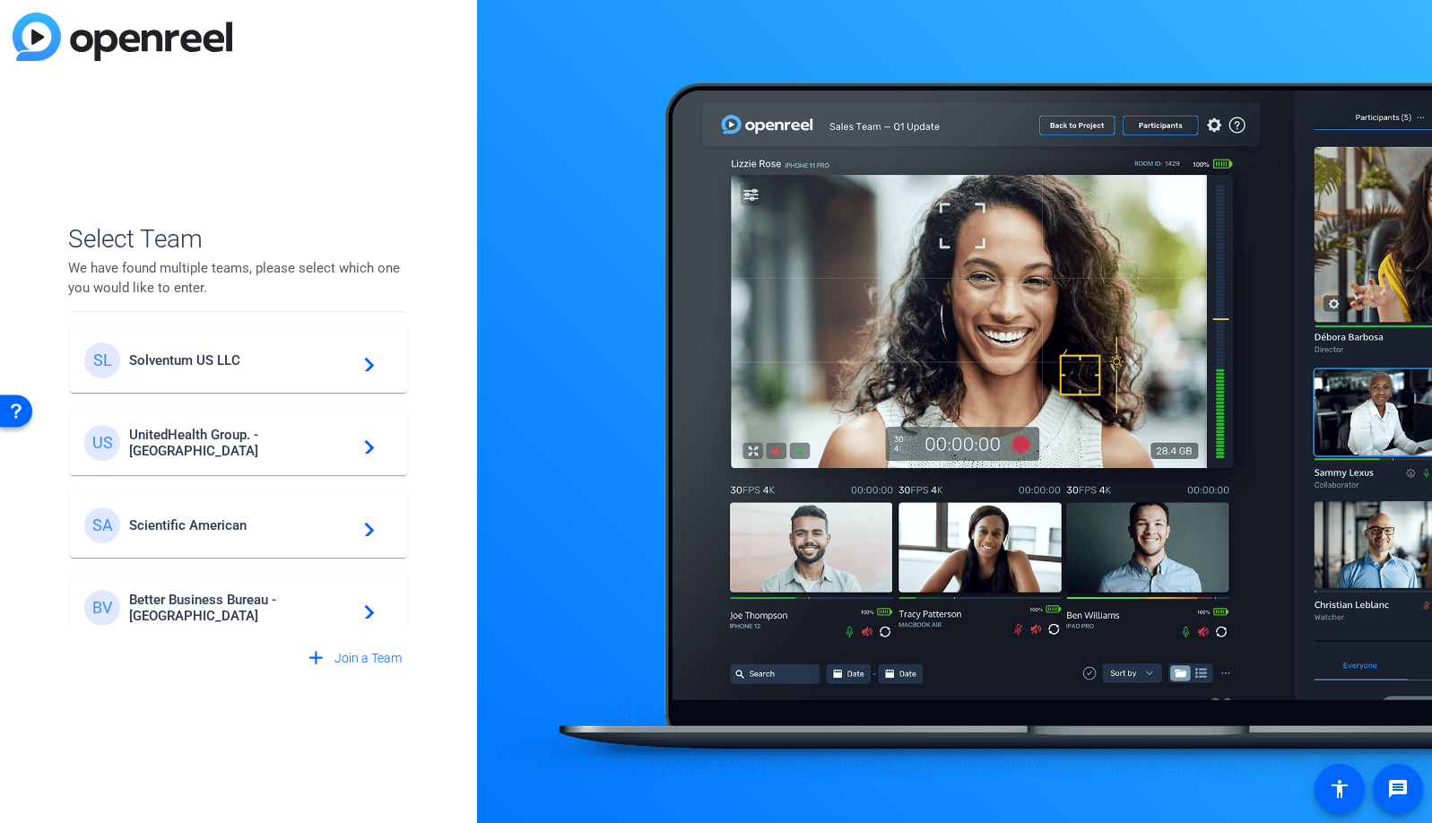
scroll to position [432, 0]
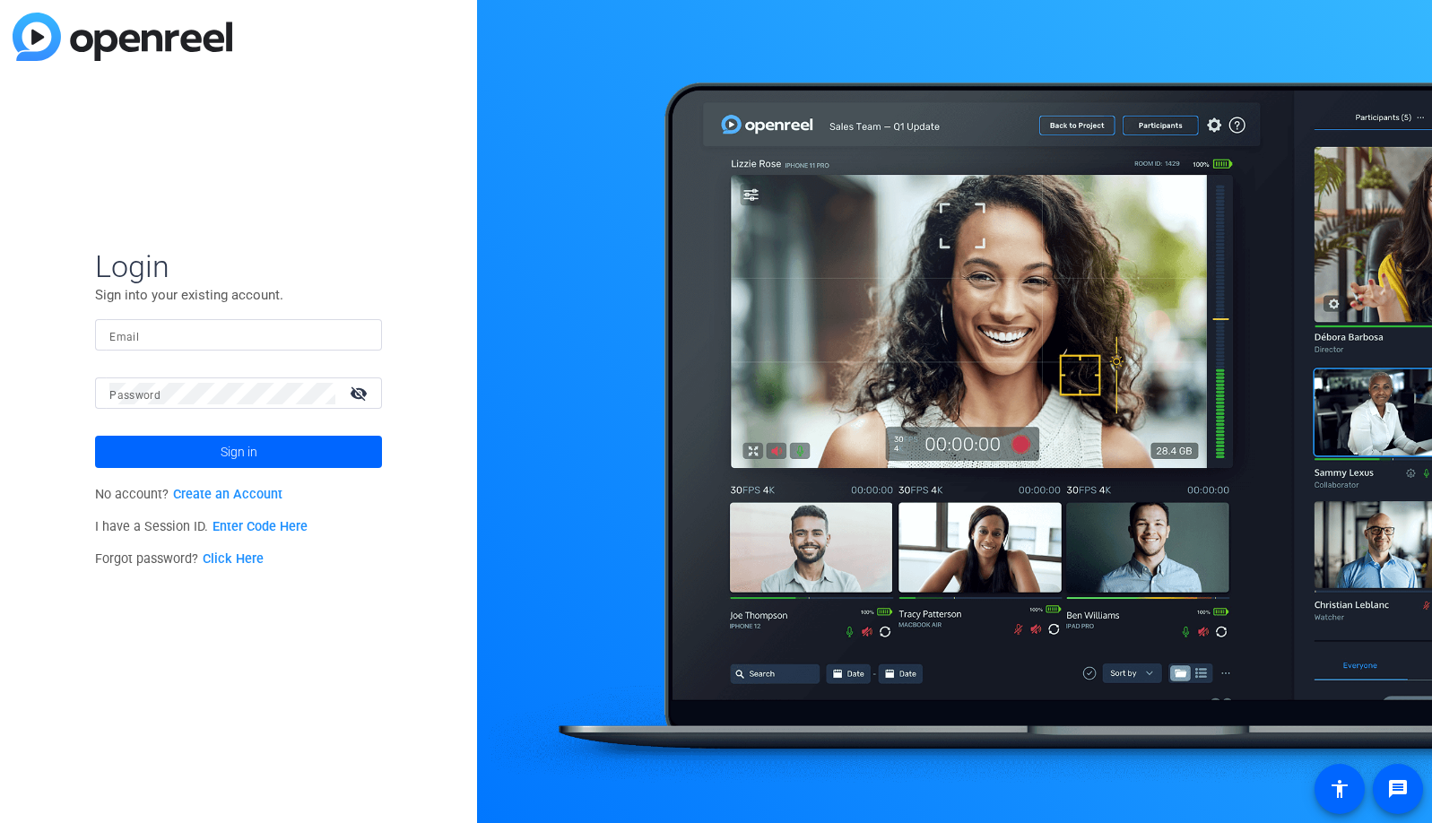
click at [364, 336] on div at bounding box center [238, 334] width 258 height 31
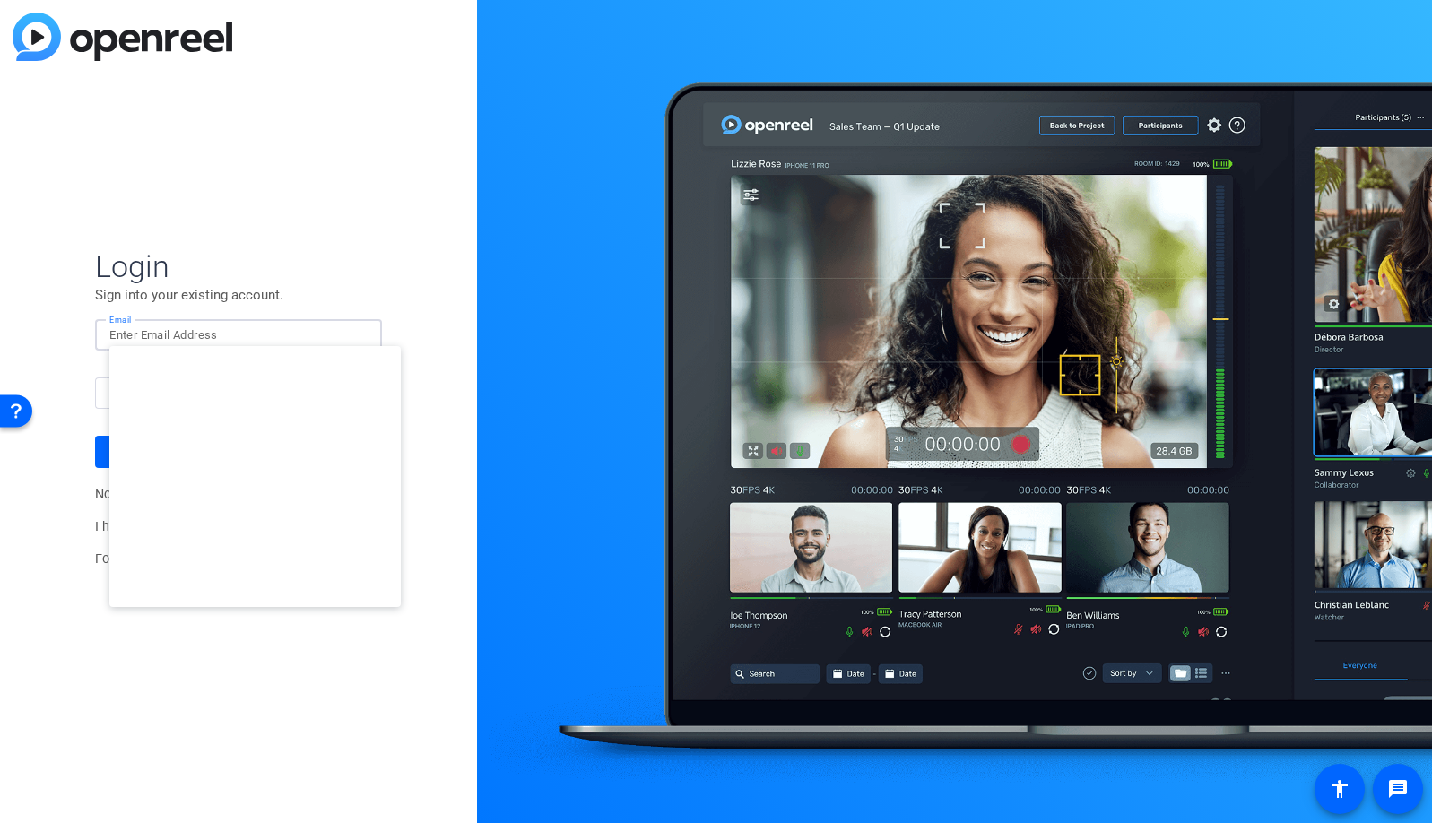
type input "[EMAIL_ADDRESS][DOMAIN_NAME]"
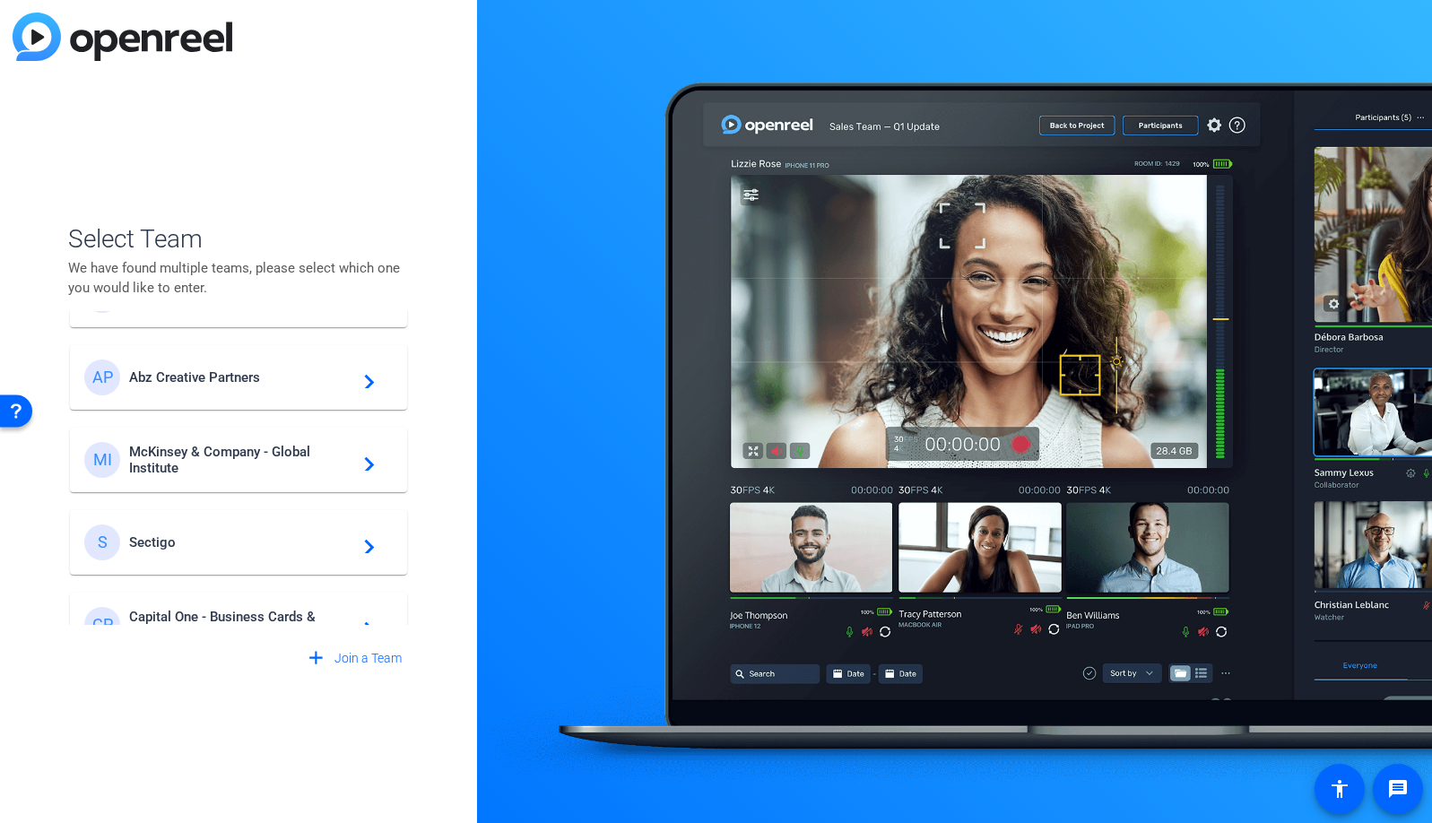
scroll to position [63, 0]
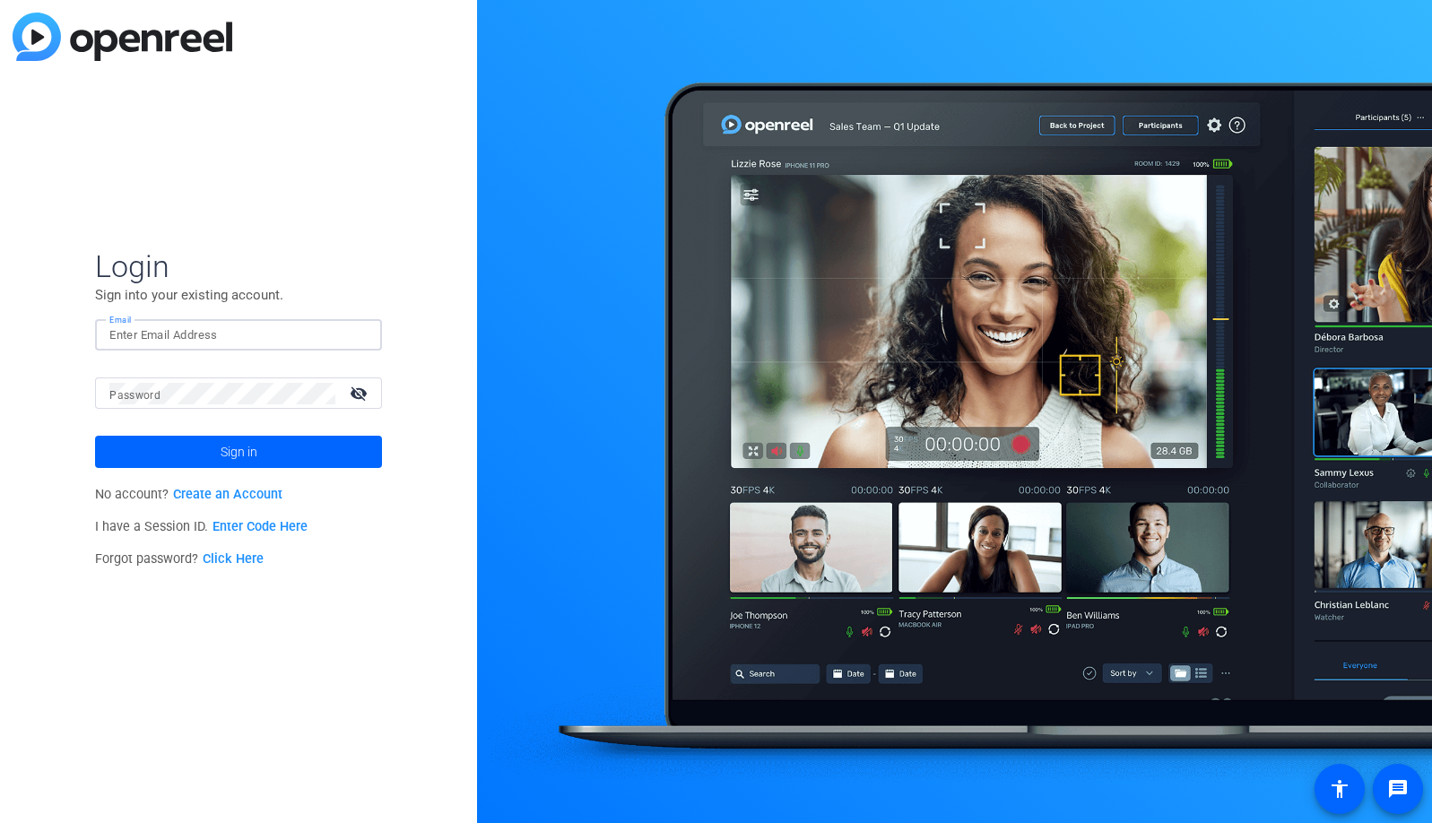
click at [310, 332] on input "Email" at bounding box center [238, 336] width 258 height 22
click at [350, 331] on img at bounding box center [352, 336] width 13 height 22
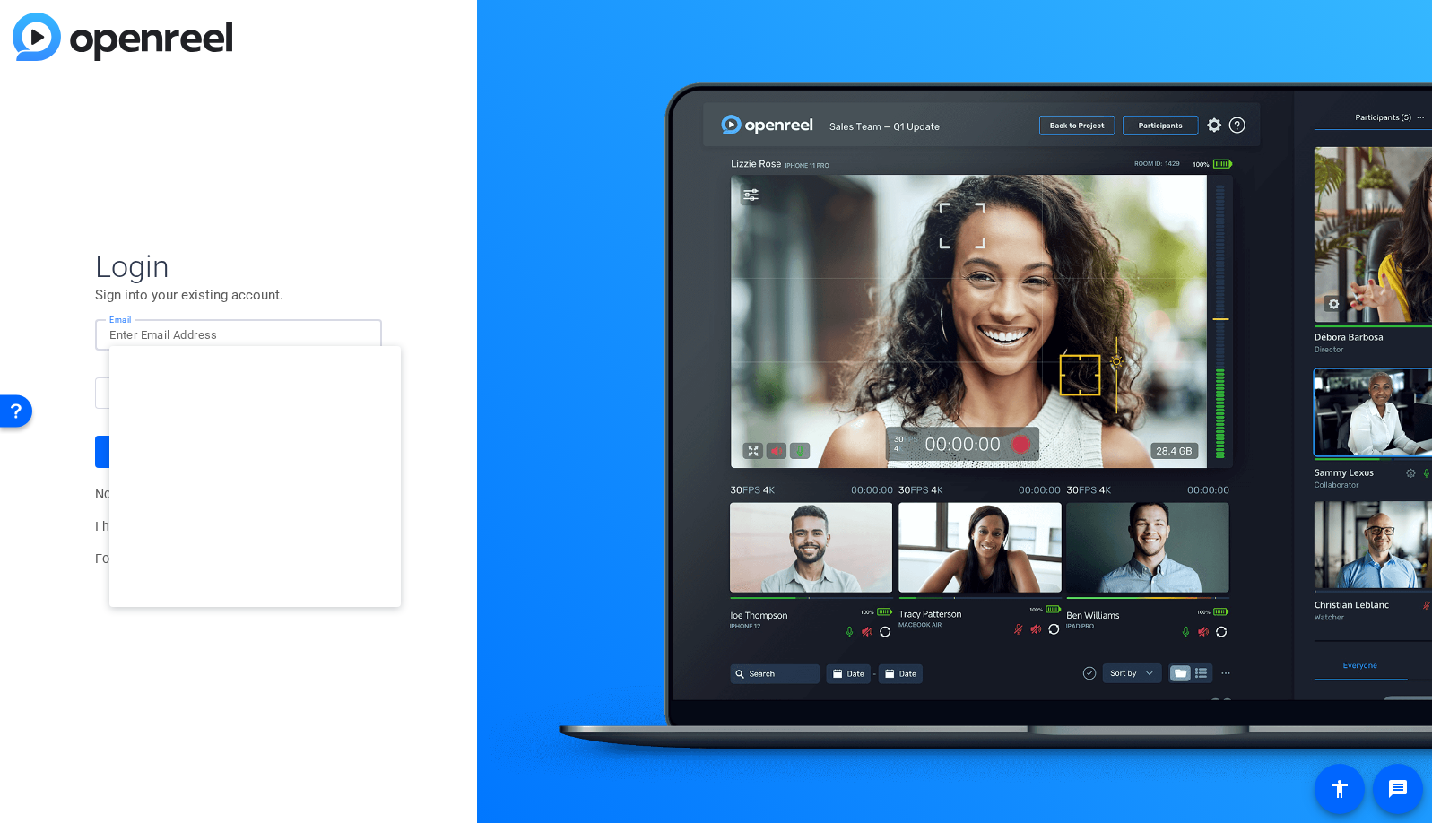
type input "studiosupport@openreel.com"
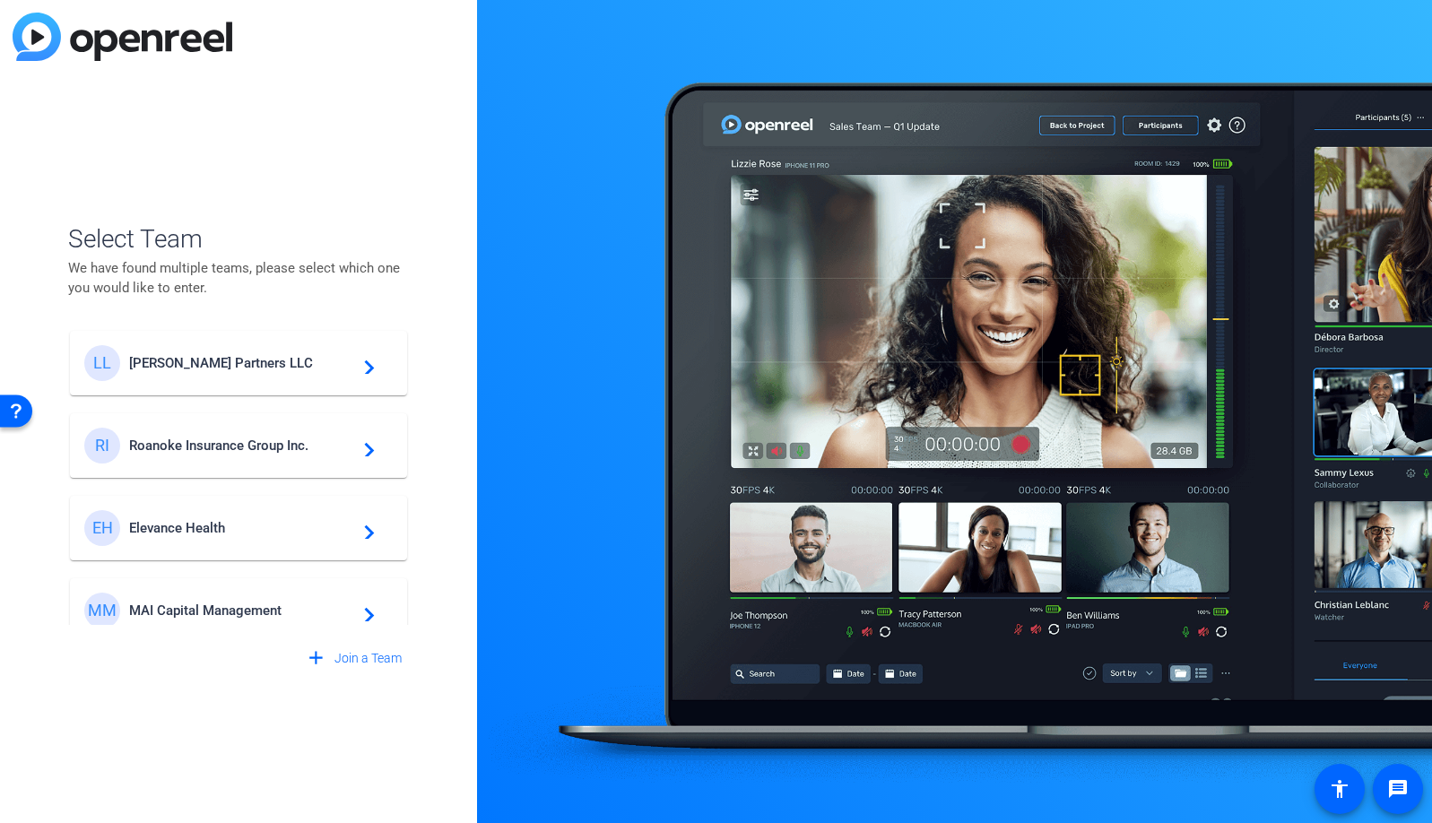
click at [199, 535] on span "Elevance Health" at bounding box center [241, 528] width 224 height 16
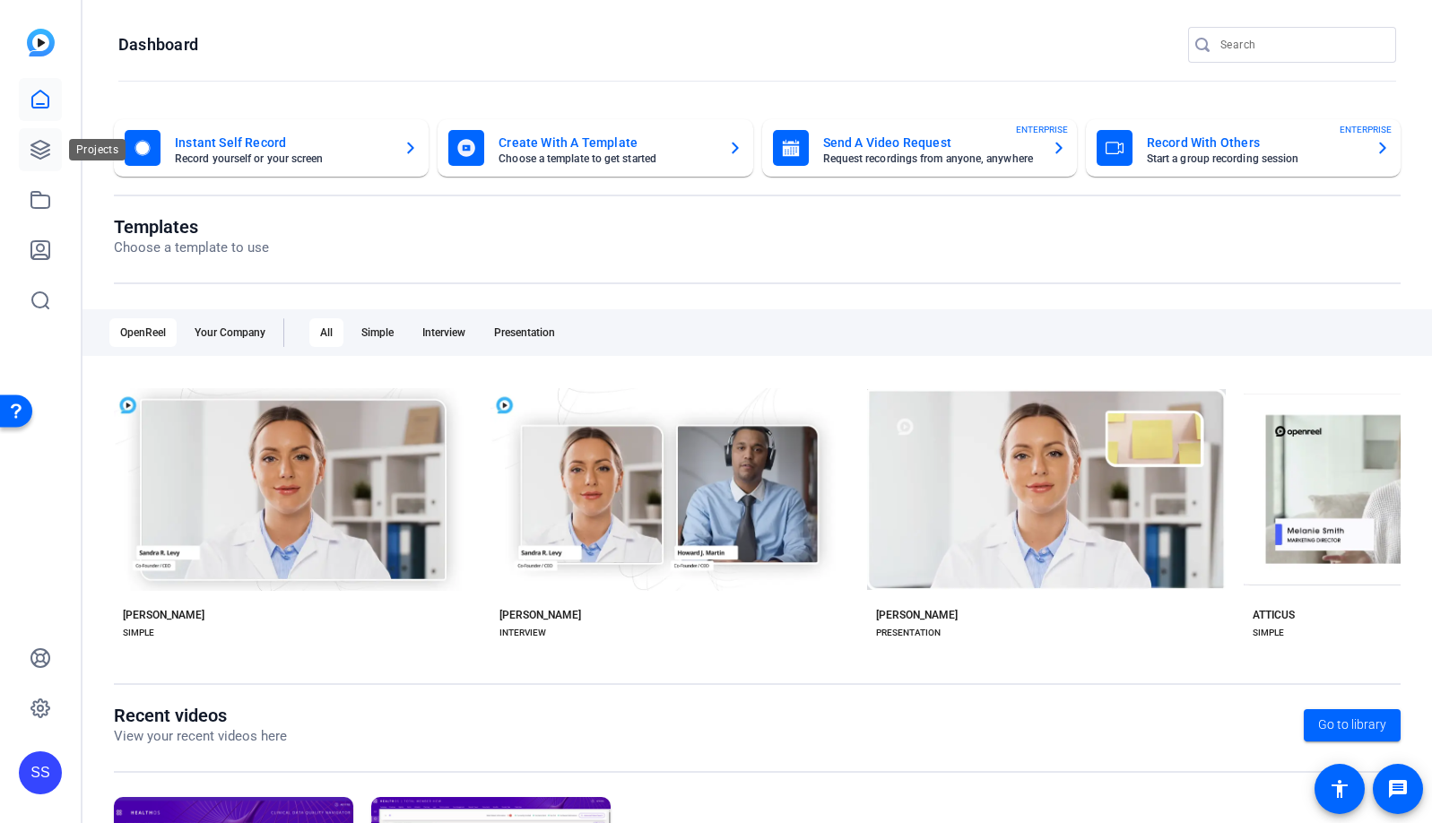
click at [22, 150] on link at bounding box center [40, 149] width 43 height 43
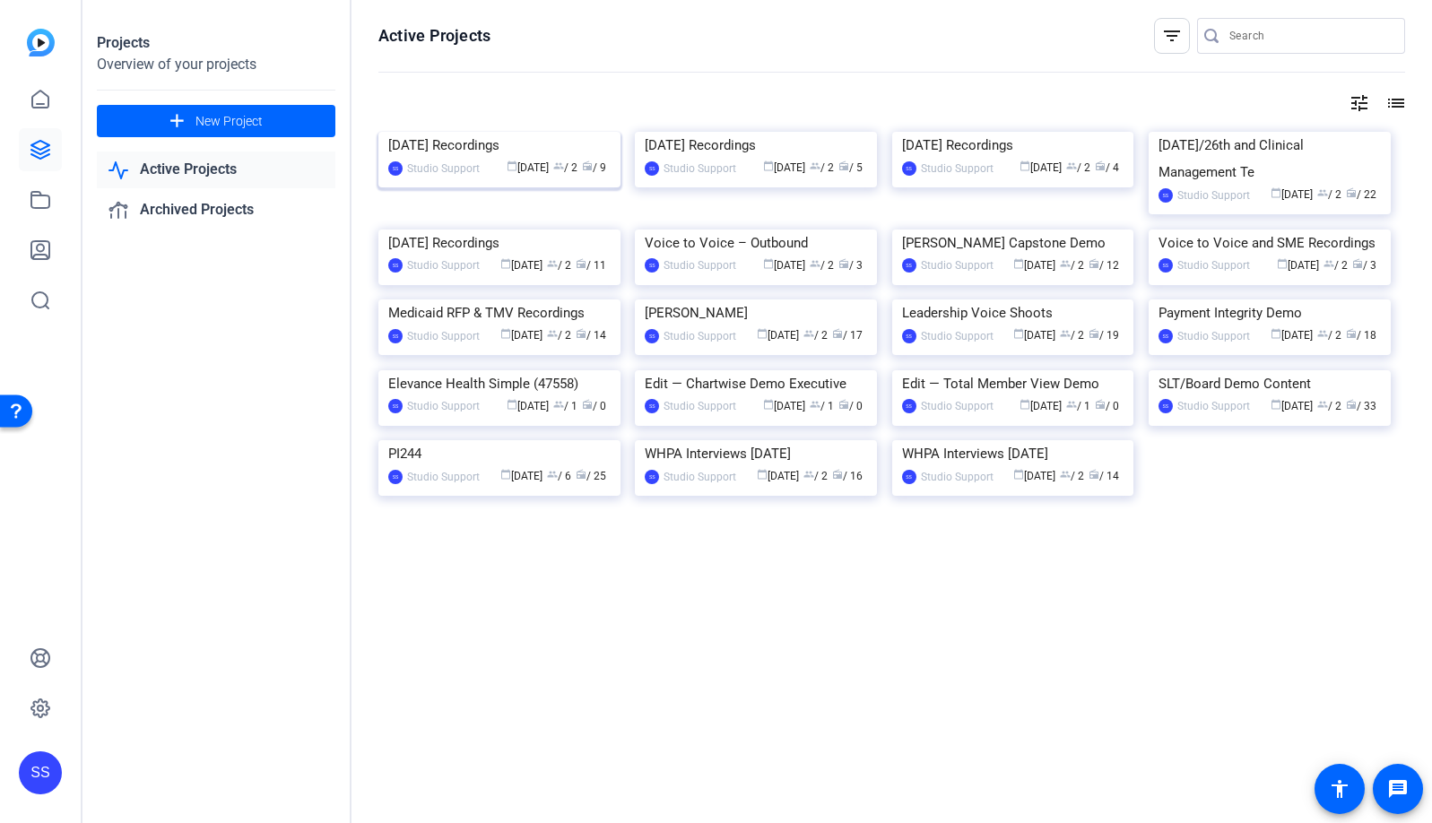
click at [566, 132] on img at bounding box center [500, 132] width 242 height 0
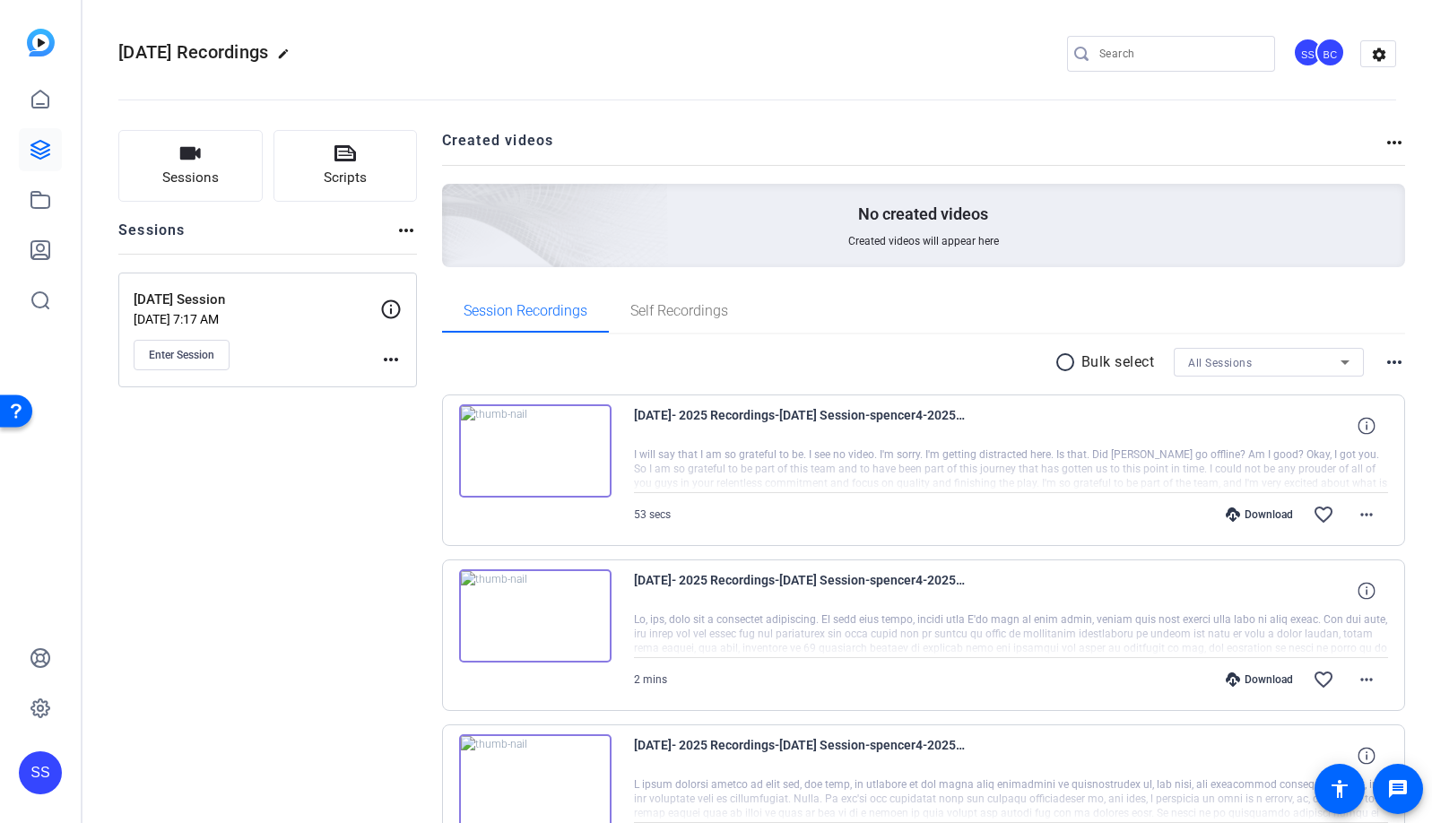
click at [513, 613] on img at bounding box center [535, 616] width 152 height 93
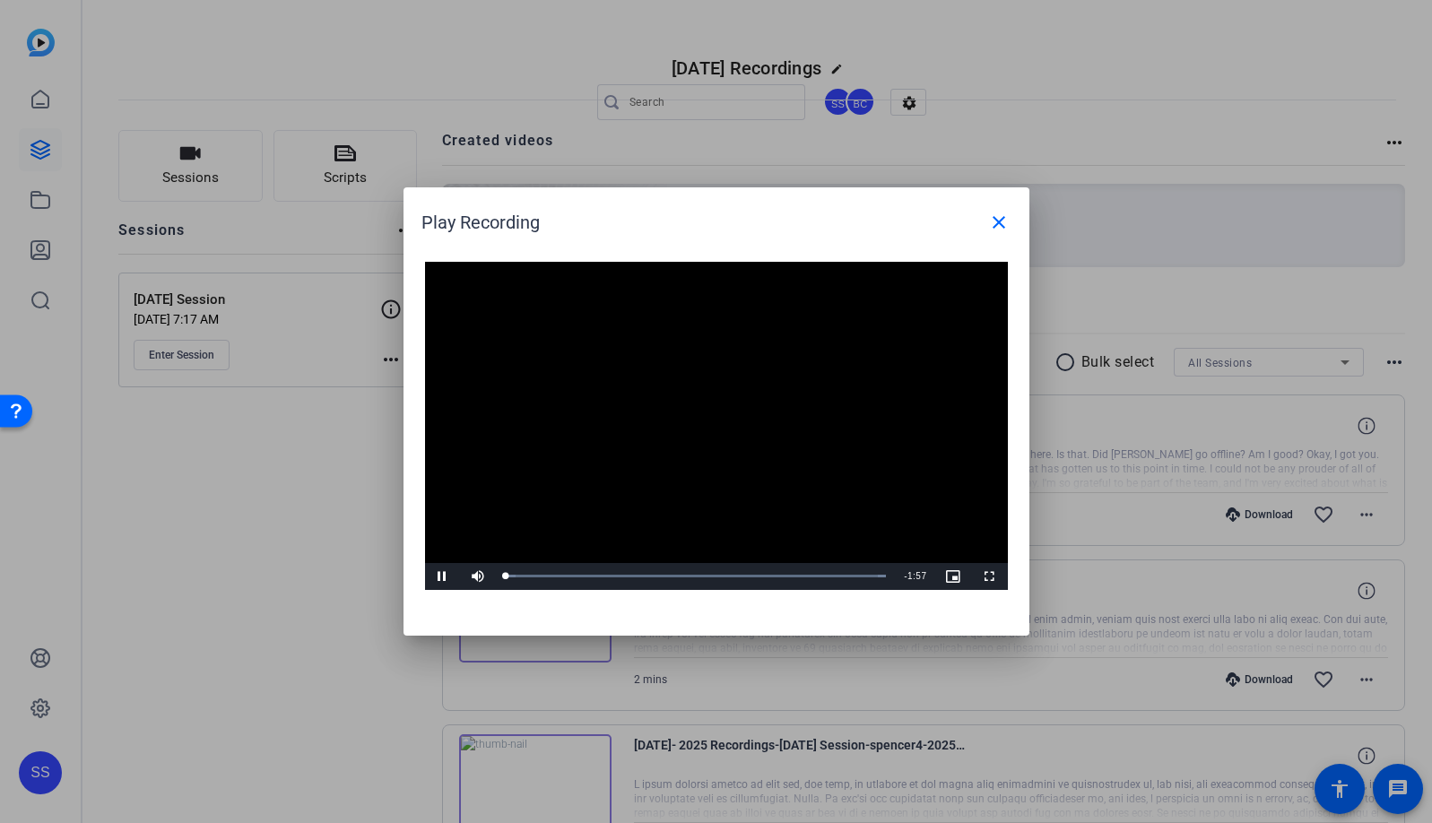
click at [696, 400] on video "Video Player" at bounding box center [716, 426] width 583 height 328
click at [434, 577] on span "Video Player" at bounding box center [443, 577] width 36 height 0
click at [587, 578] on div "Loaded : 100.00% 0:25 0:01" at bounding box center [696, 576] width 381 height 4
click at [692, 585] on div "Loaded : 100.00% 0:57 0:27" at bounding box center [696, 576] width 399 height 27
click at [748, 585] on div "Loaded : 100.00% 1:14 1:14" at bounding box center [696, 576] width 399 height 27
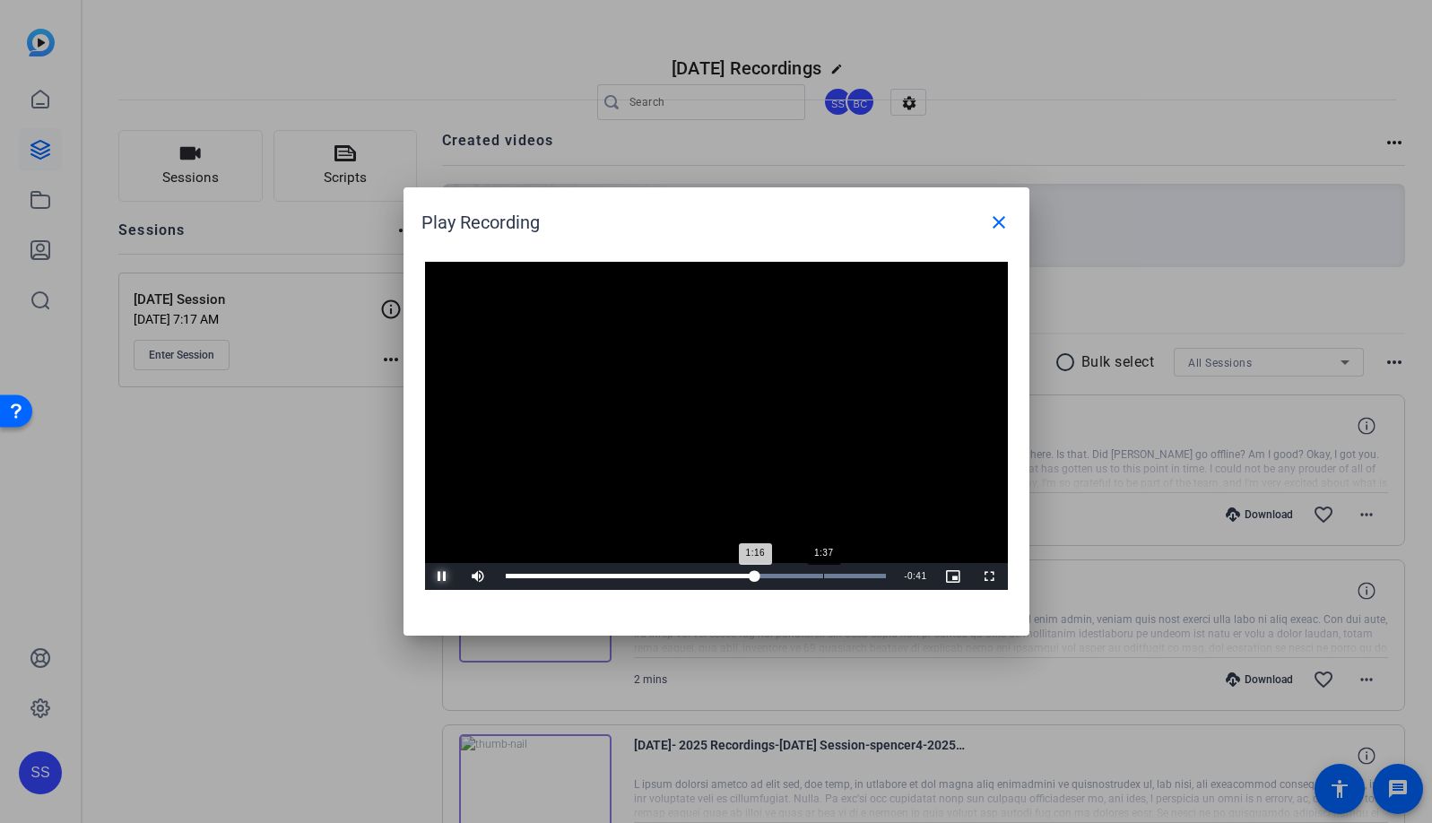
click at [823, 579] on div "Loaded : 100.00% 1:37 1:16" at bounding box center [696, 576] width 399 height 27
click at [992, 230] on mat-icon "close" at bounding box center [999, 223] width 22 height 22
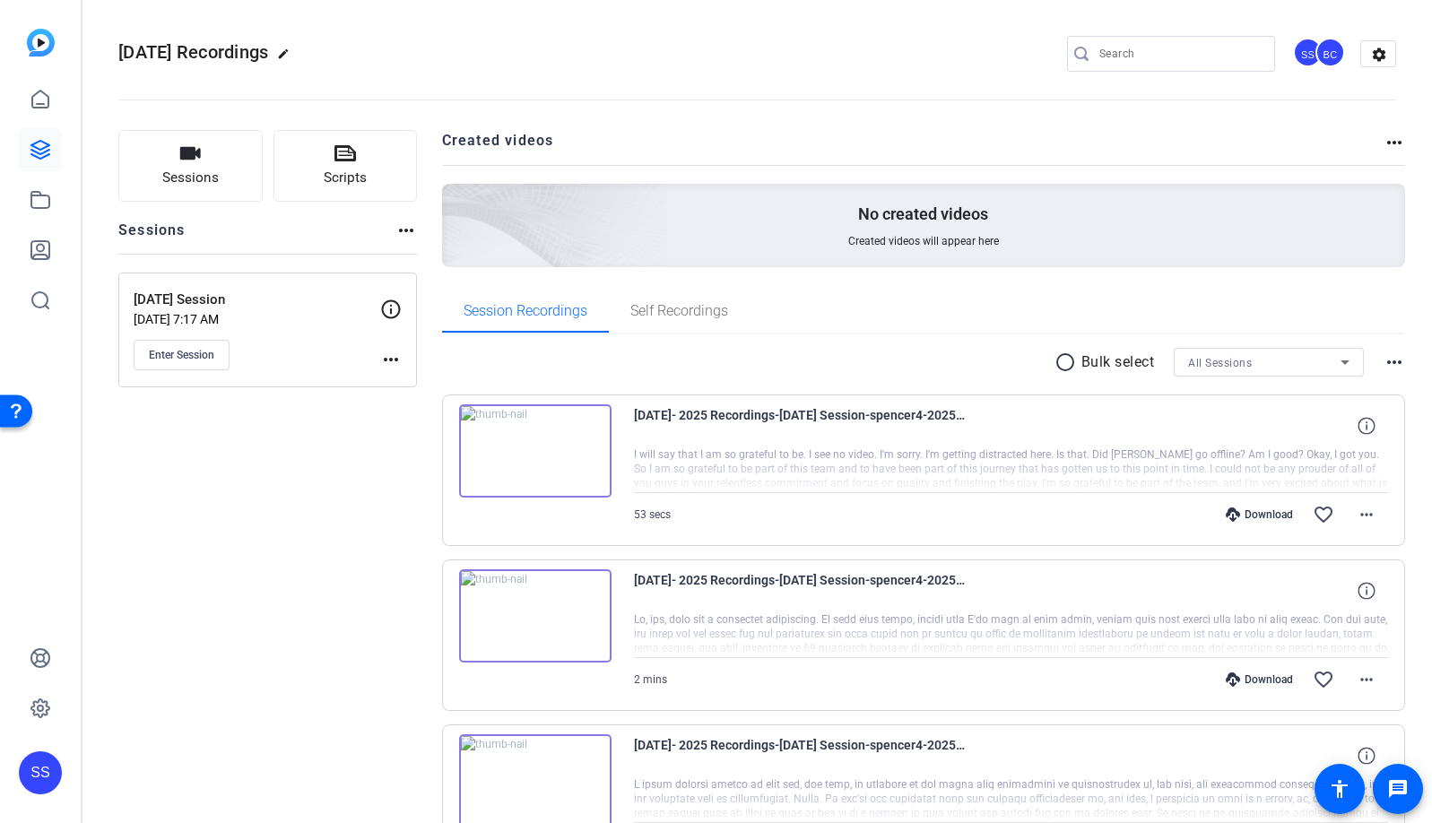
click at [510, 598] on img at bounding box center [535, 616] width 152 height 93
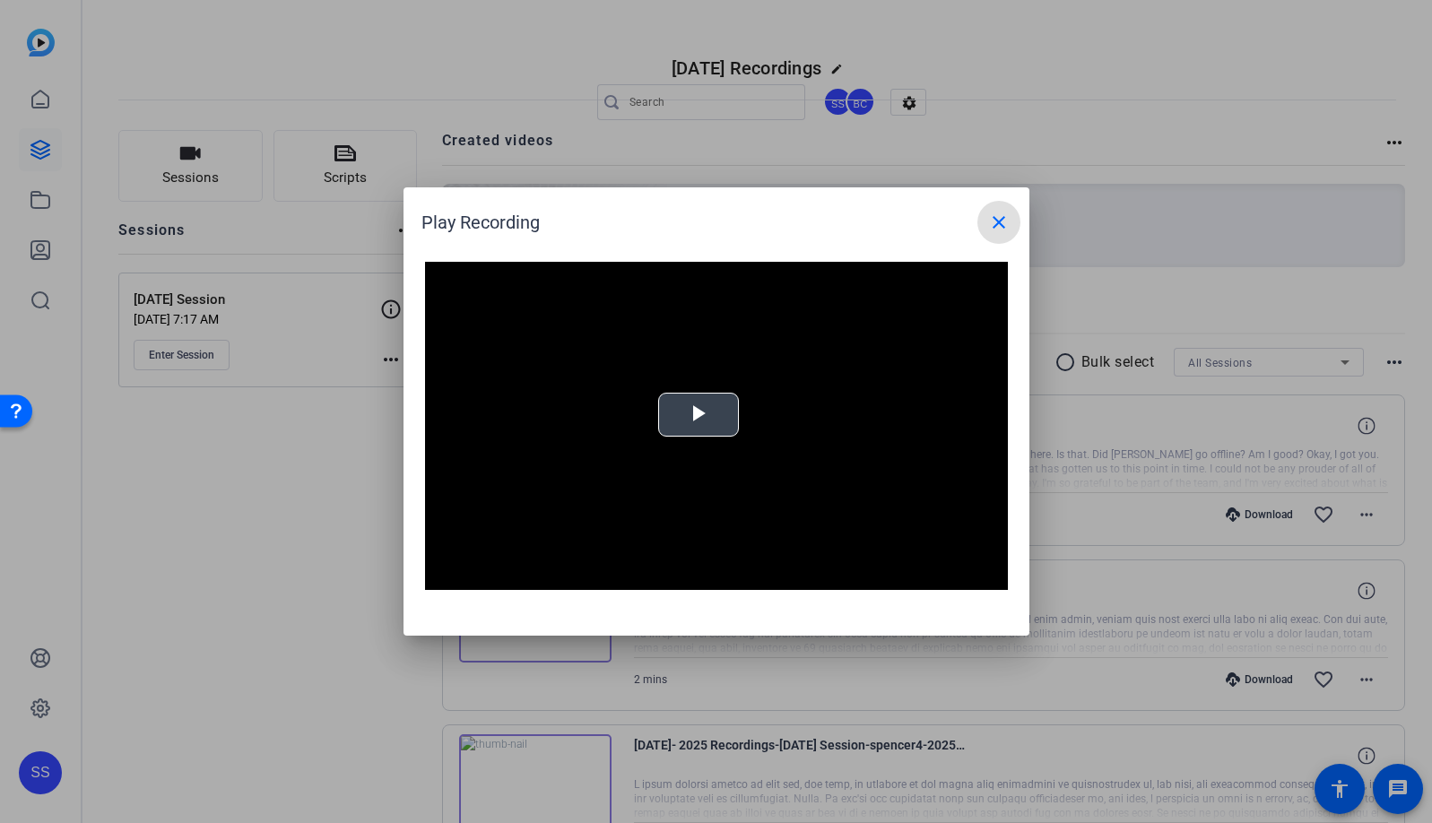
click at [746, 414] on video "Video Player" at bounding box center [716, 426] width 583 height 328
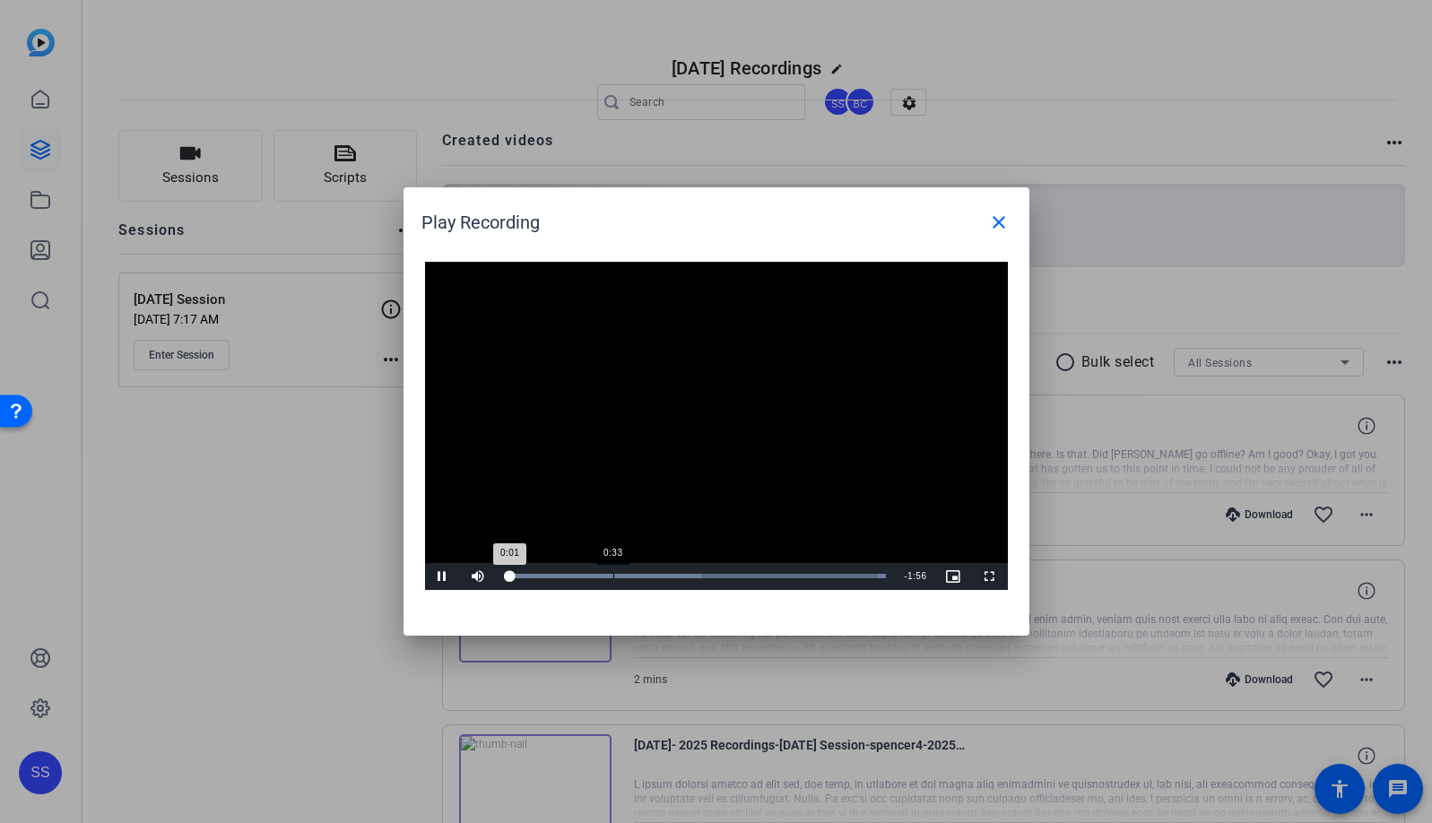
click at [614, 580] on div "Loaded : 100.00% 0:33 0:01" at bounding box center [696, 576] width 399 height 27
click at [814, 583] on div "Loaded : 100.00% 1:34 1:34" at bounding box center [696, 576] width 399 height 27
click at [997, 230] on mat-icon "close" at bounding box center [999, 223] width 22 height 22
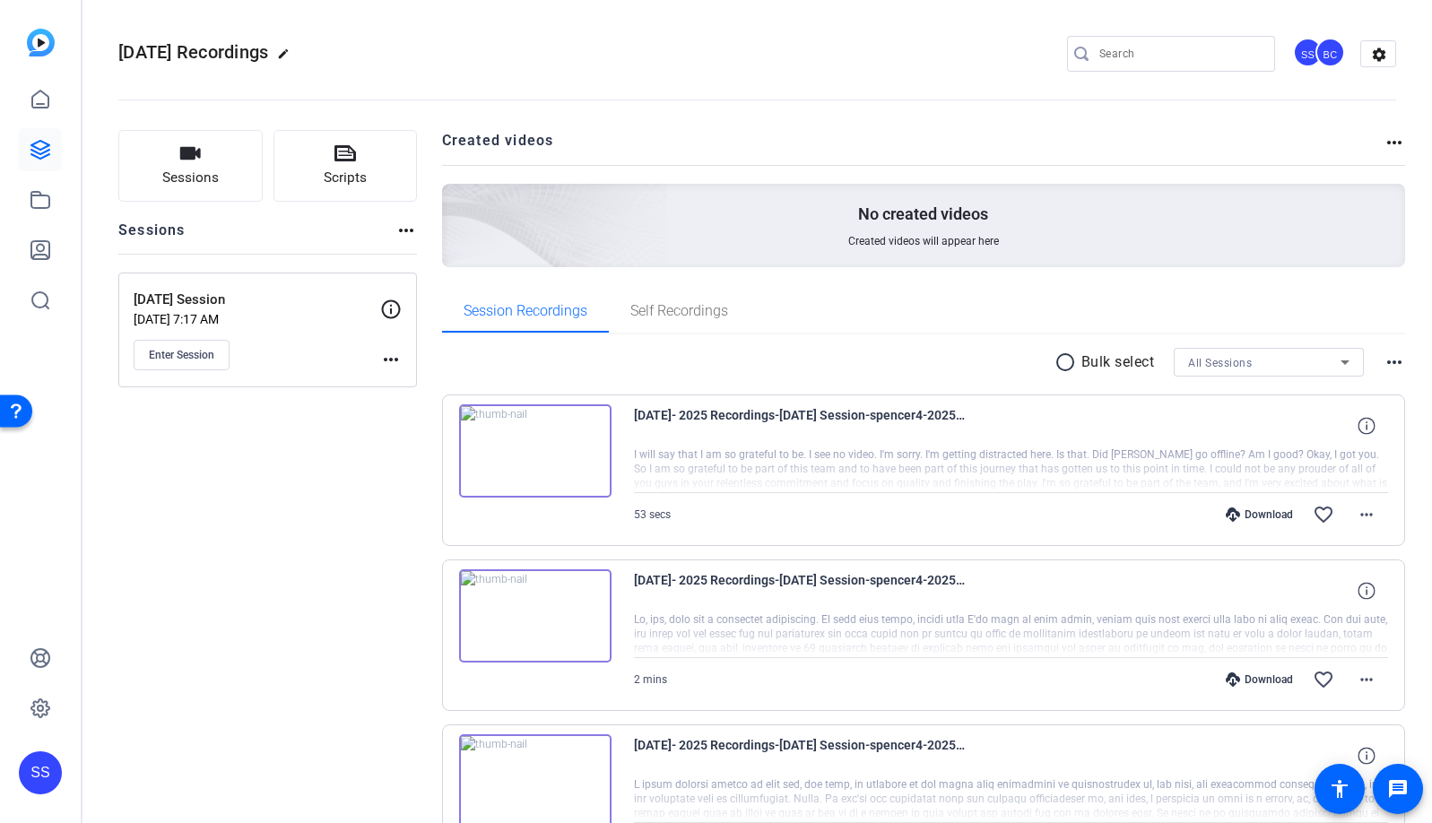
click at [43, 782] on div "SS" at bounding box center [40, 773] width 43 height 43
click at [203, 769] on span at bounding box center [208, 757] width 43 height 43
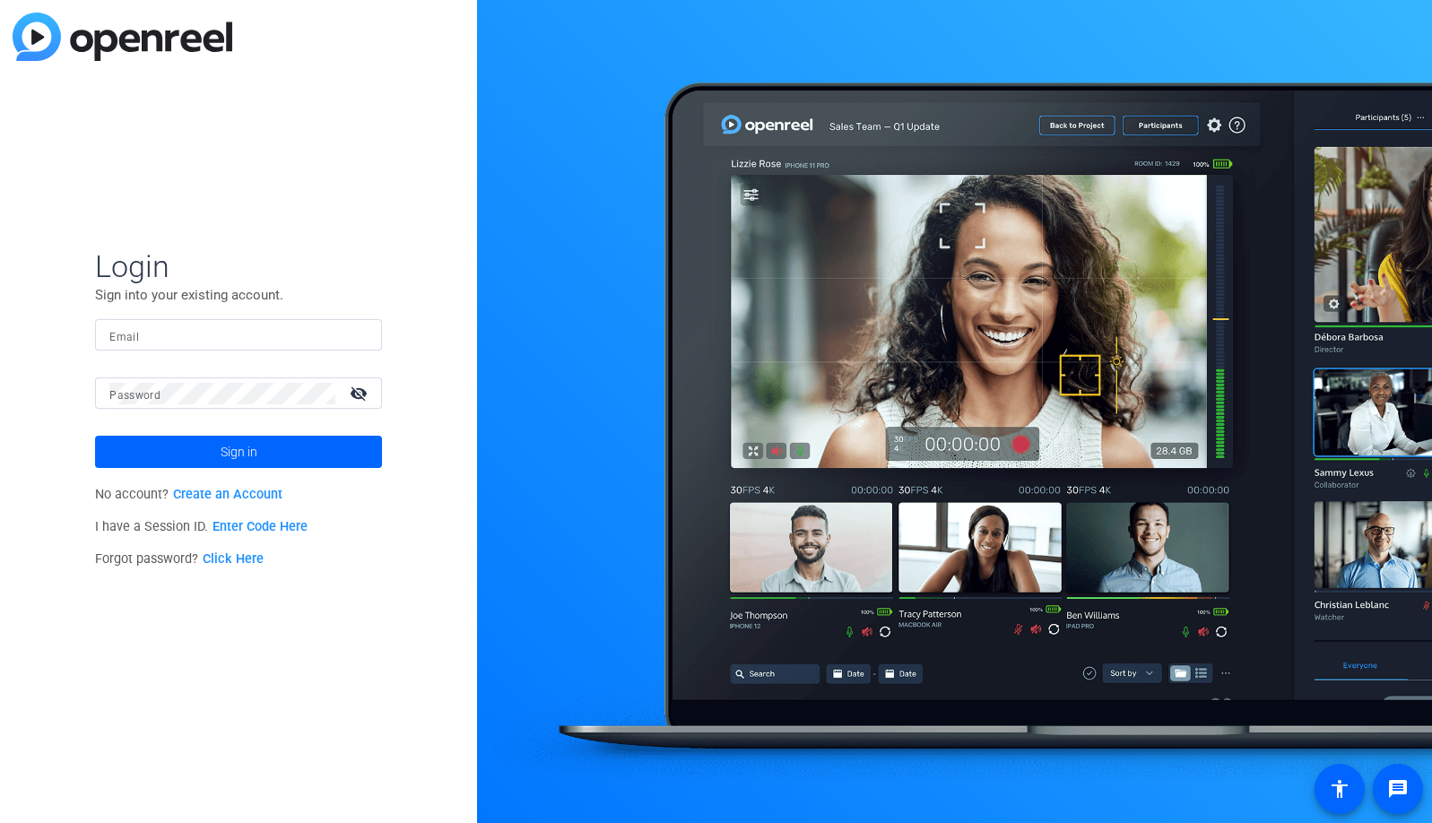
click at [318, 334] on input "Email" at bounding box center [238, 336] width 258 height 22
click at [353, 339] on img at bounding box center [352, 336] width 13 height 22
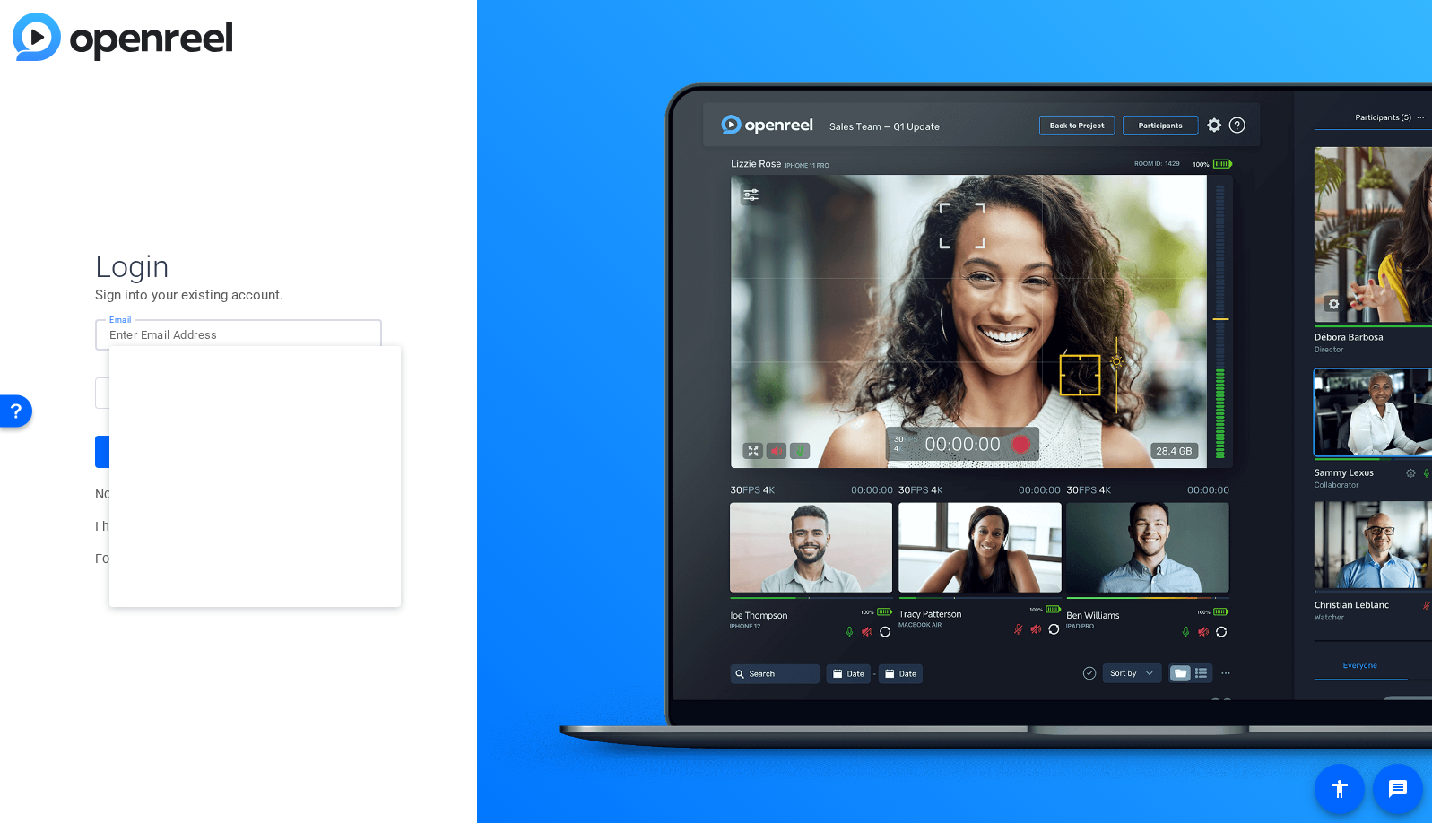
type input "[EMAIL_ADDRESS][DOMAIN_NAME]"
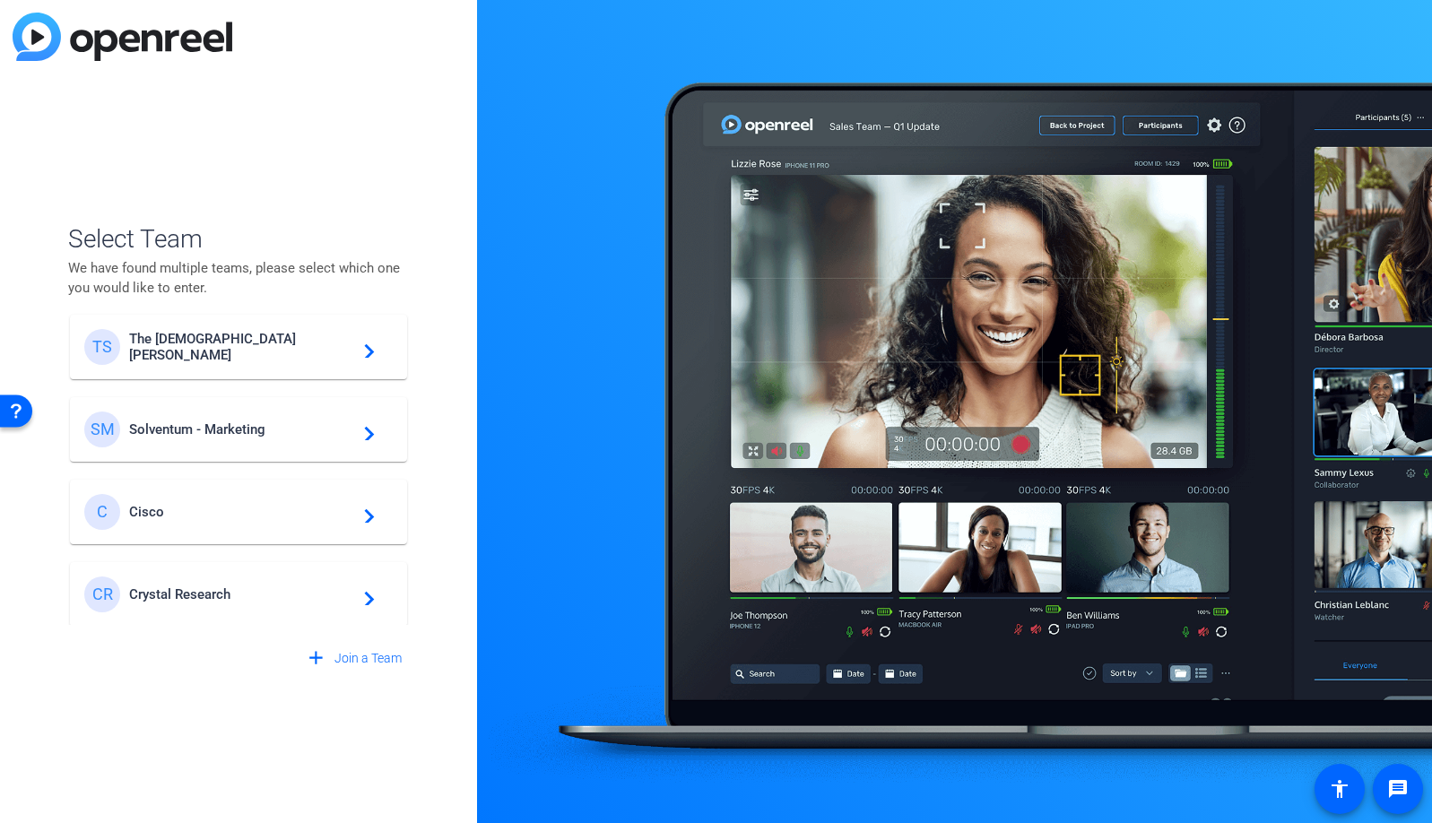
scroll to position [597, 0]
click at [136, 506] on span "Cisco" at bounding box center [241, 509] width 224 height 16
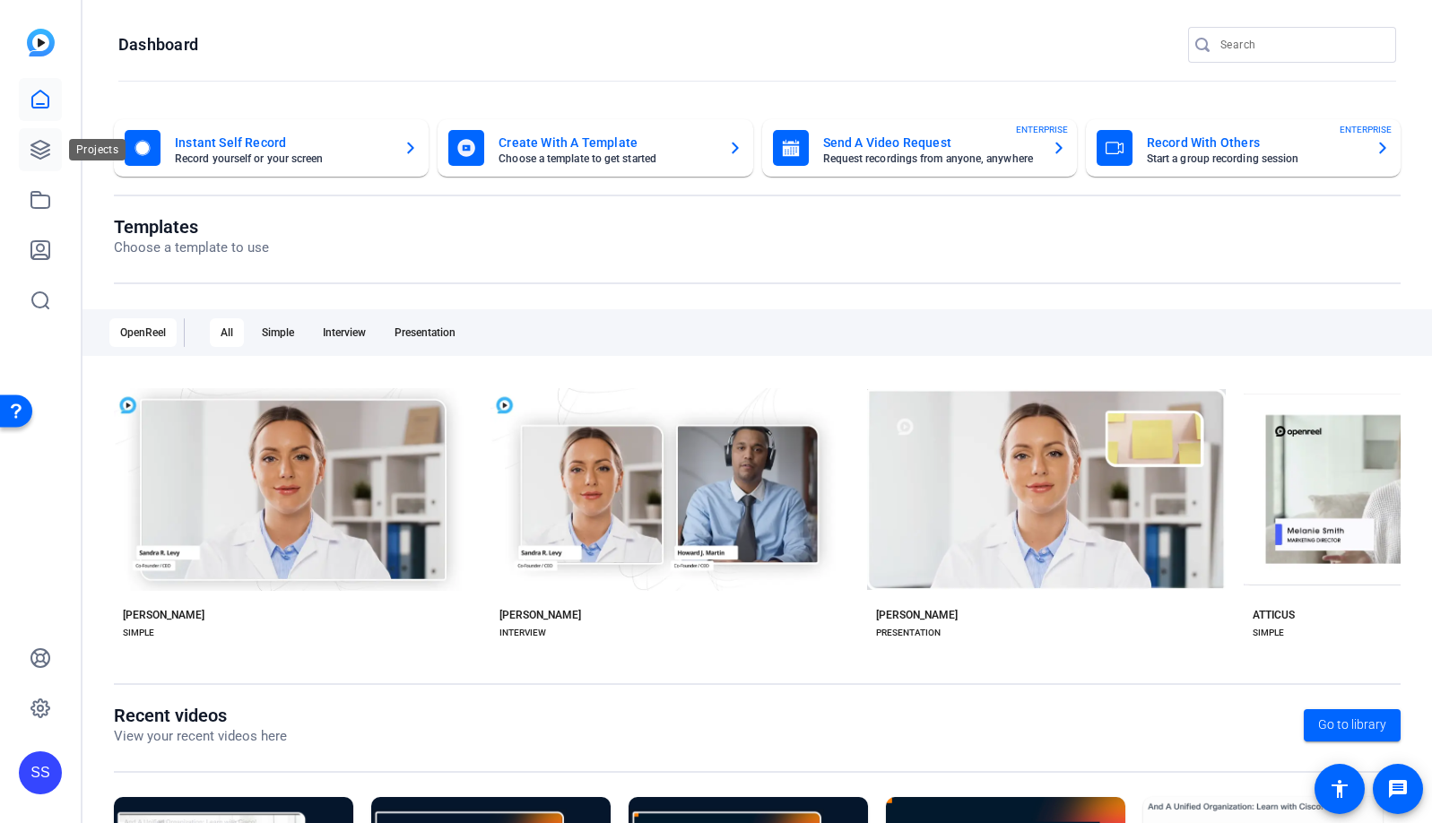
click at [46, 145] on icon at bounding box center [40, 150] width 18 height 18
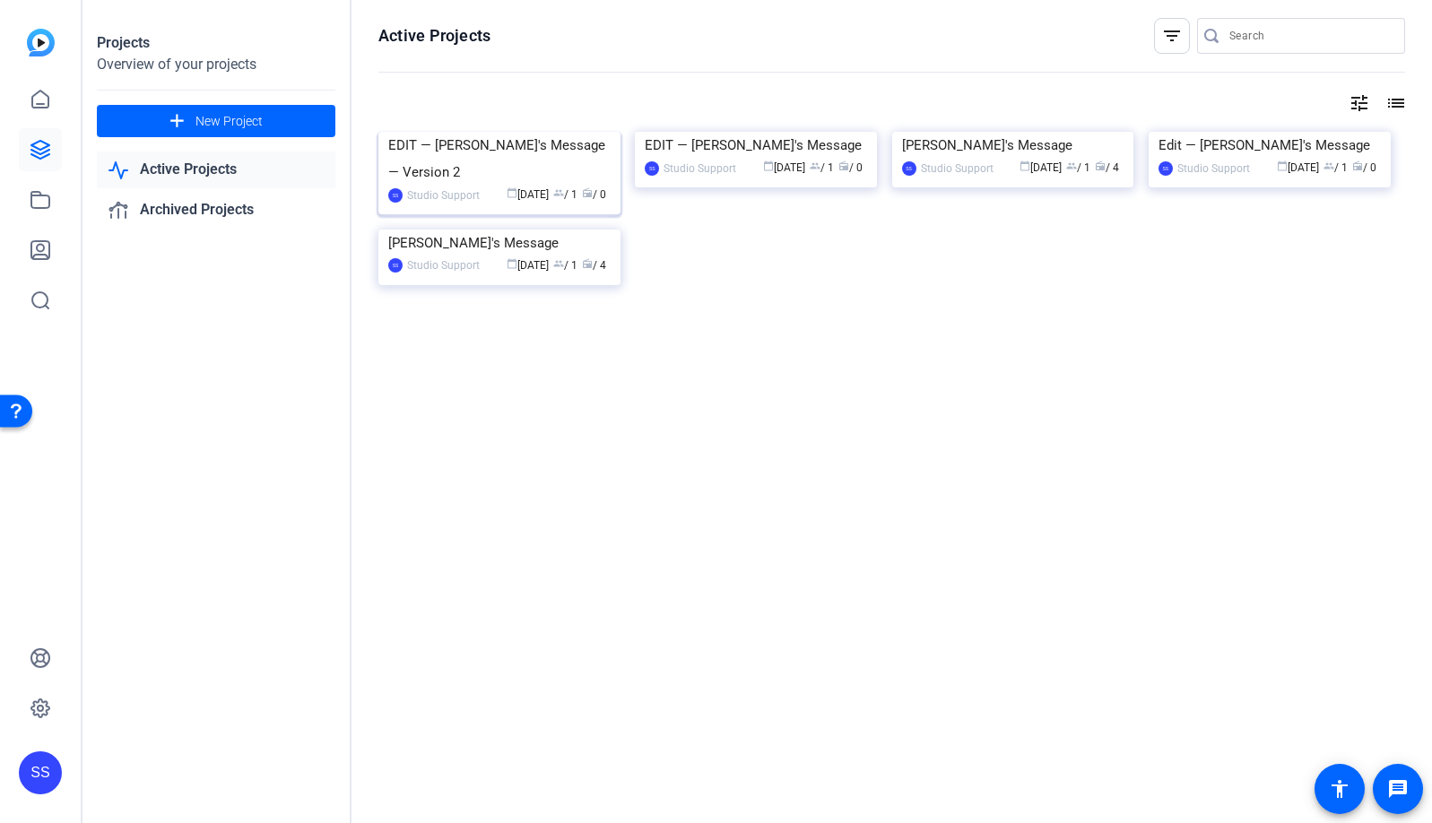
click at [530, 132] on img at bounding box center [500, 132] width 242 height 0
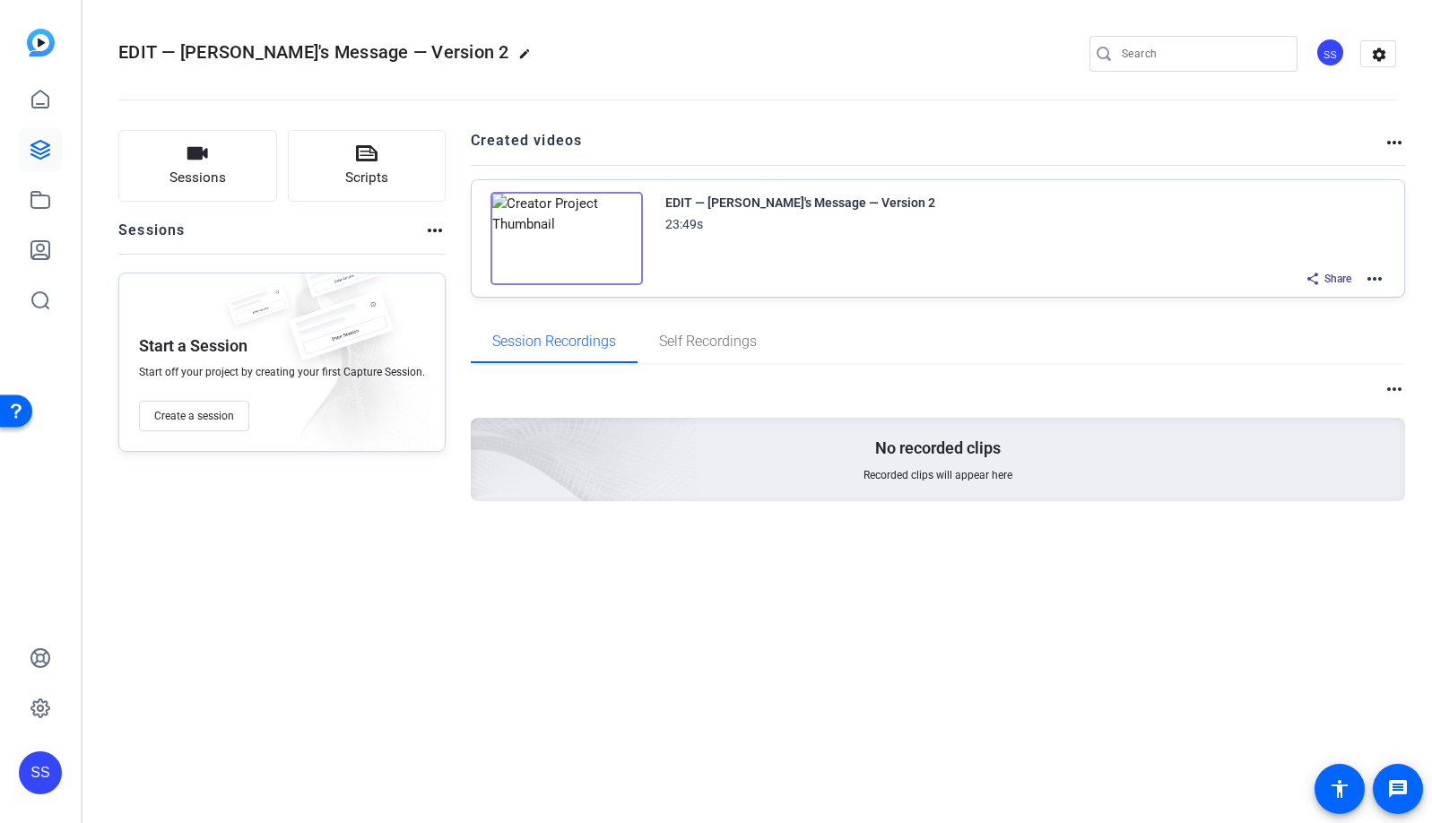
click at [1387, 279] on div "EDIT — [PERSON_NAME]'s Message — Version 2 23:49s Share more_horiz" at bounding box center [939, 238] width 934 height 117
click at [1380, 279] on mat-icon "more_horiz" at bounding box center [1375, 279] width 22 height 22
click at [1370, 301] on span "Edit in Creator" at bounding box center [1309, 301] width 125 height 22
